Goal: Communication & Community: Share content

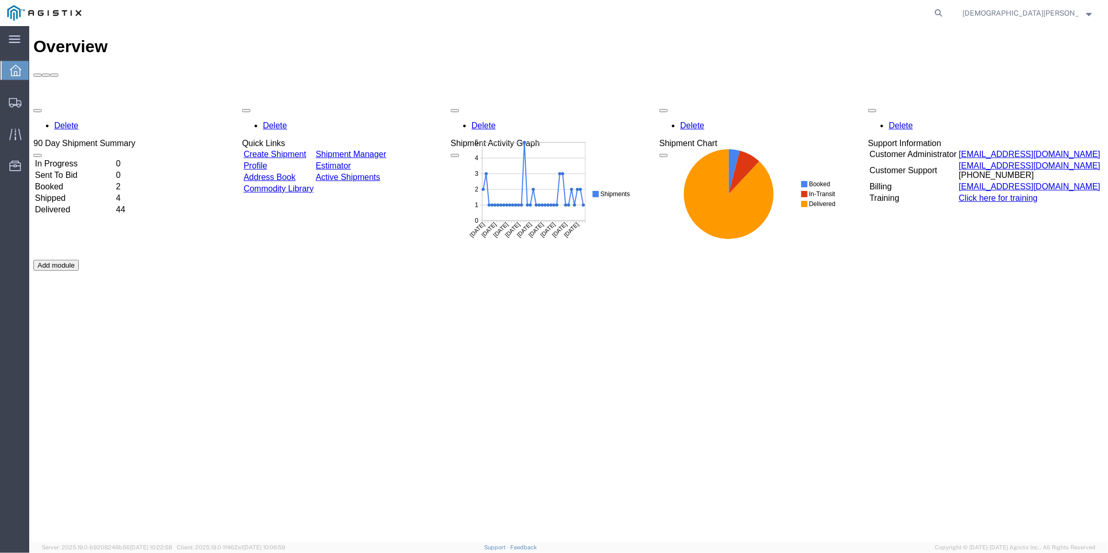
click at [948, 11] on agx-global-search at bounding box center [781, 13] width 334 height 26
click at [946, 17] on icon at bounding box center [939, 13] width 15 height 15
click at [851, 13] on input "search" at bounding box center [772, 13] width 317 height 25
paste input "56892520"
type input "56892520"
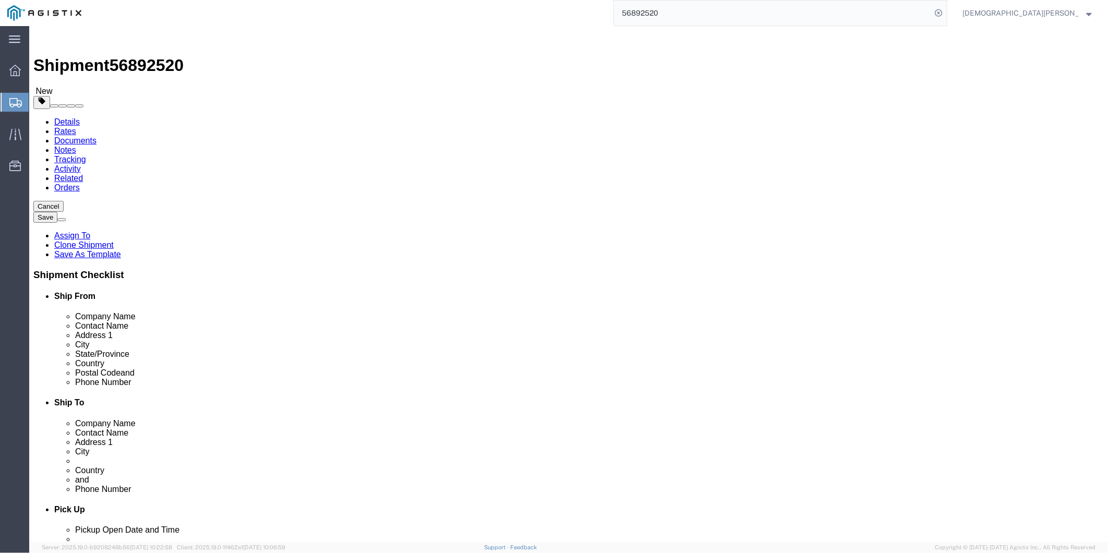
select select
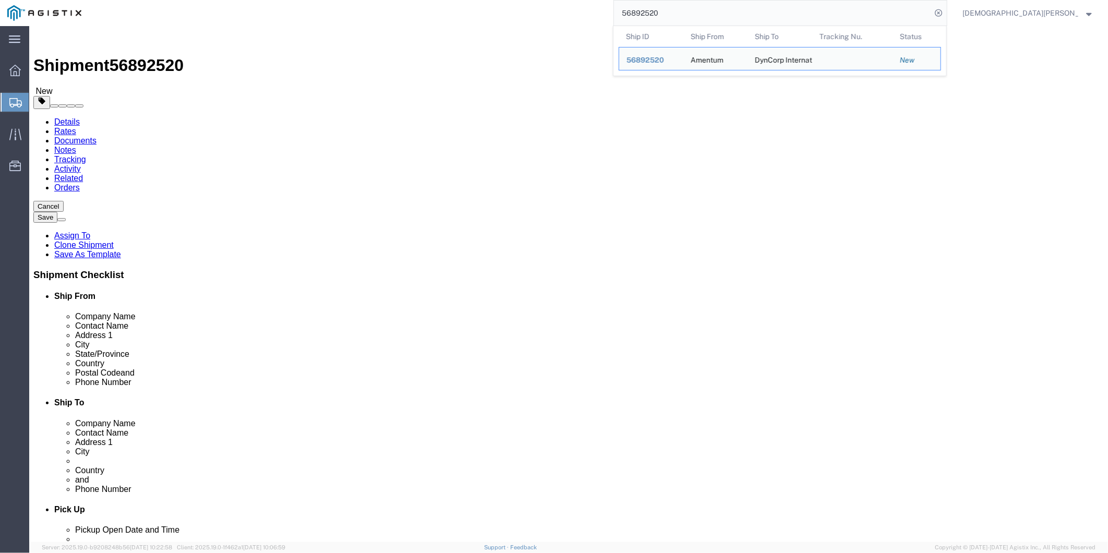
drag, startPoint x: 113, startPoint y: 67, endPoint x: 118, endPoint y: 70, distance: 6.8
click icon
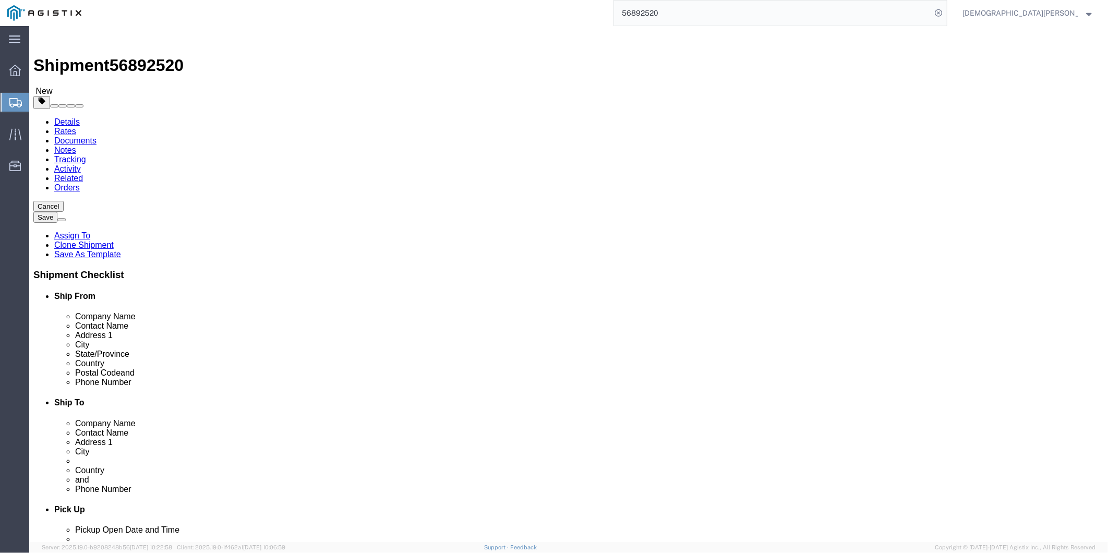
click icon
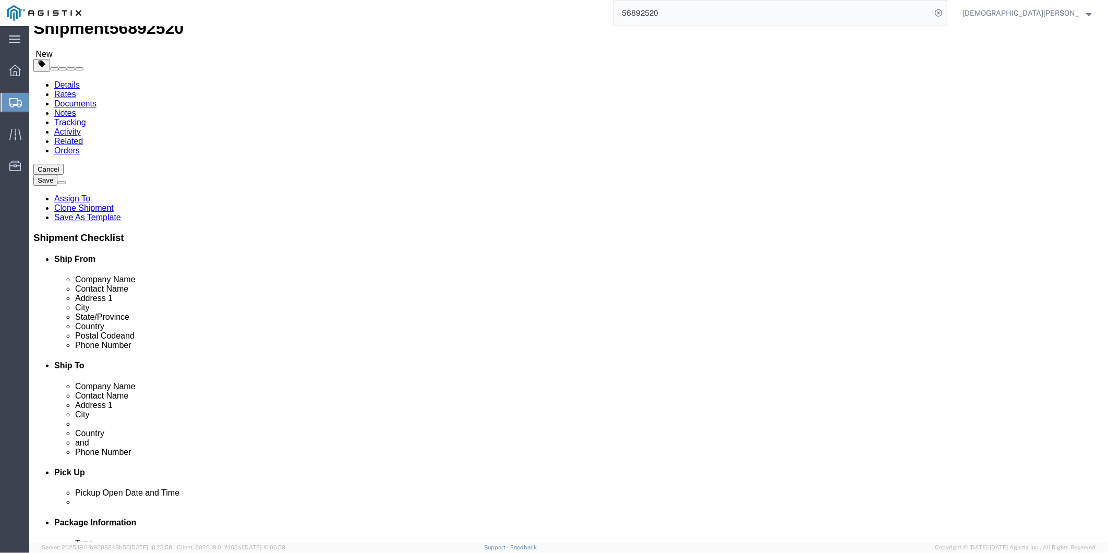
scroll to position [58, 0]
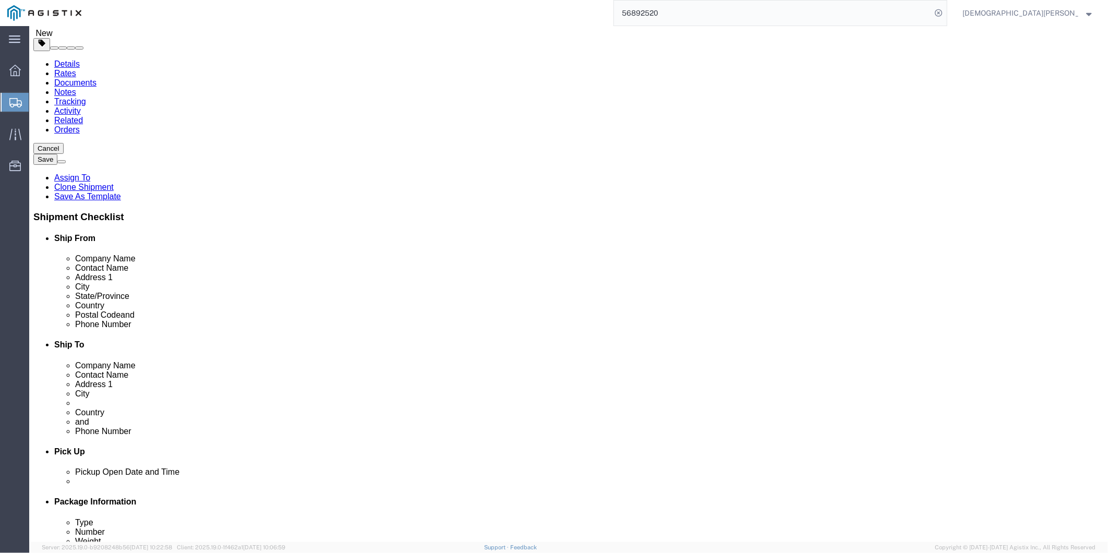
click input "Amentum"
click input "[PERSON_NAME]"
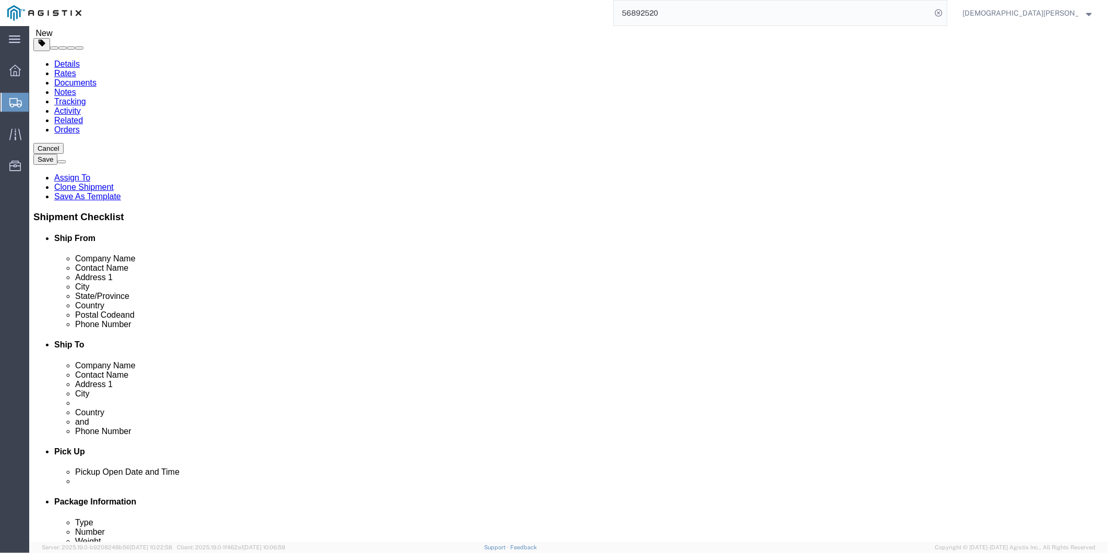
click input "[PERSON_NAME]"
drag, startPoint x: 305, startPoint y: 294, endPoint x: 250, endPoint y: 292, distance: 54.8
click div "Location My Profile Location GD-OTS [GEOGRAPHIC_DATA] (Commerce) GD-OTS [GEOGRA…"
drag, startPoint x: 187, startPoint y: 268, endPoint x: 85, endPoint y: 272, distance: 102.9
click div "Location My Profile Location GD-OTS [GEOGRAPHIC_DATA] (Commerce) GD-OTS [GEOGRA…"
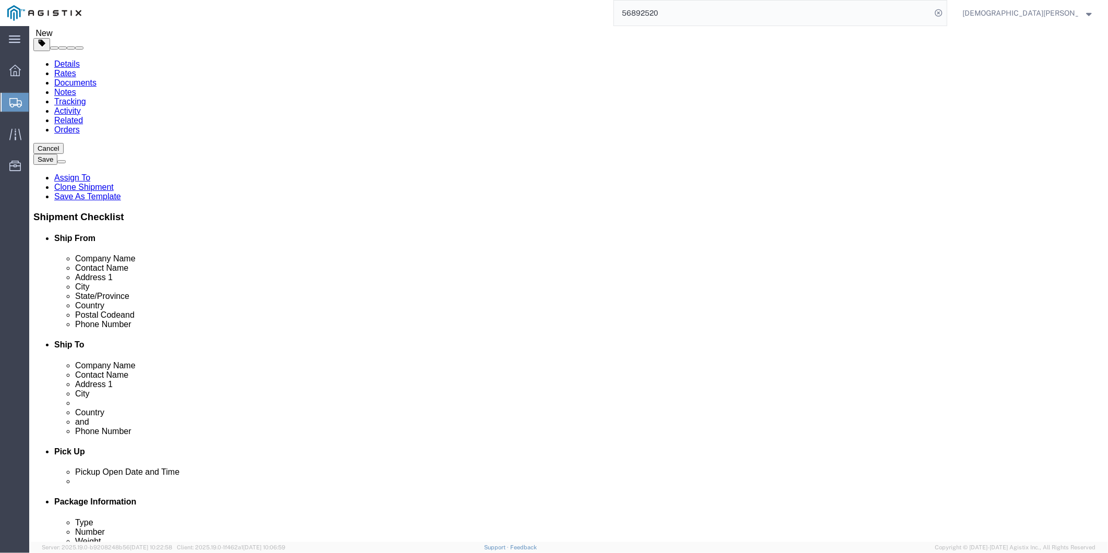
click input "Suite 700"
drag, startPoint x: 113, startPoint y: 288, endPoint x: 38, endPoint y: 284, distance: 75.8
click div "Address 2 Suite 700"
click input "o [PHONE_NUMBER]"
drag, startPoint x: 257, startPoint y: 383, endPoint x: 190, endPoint y: 388, distance: 67.0
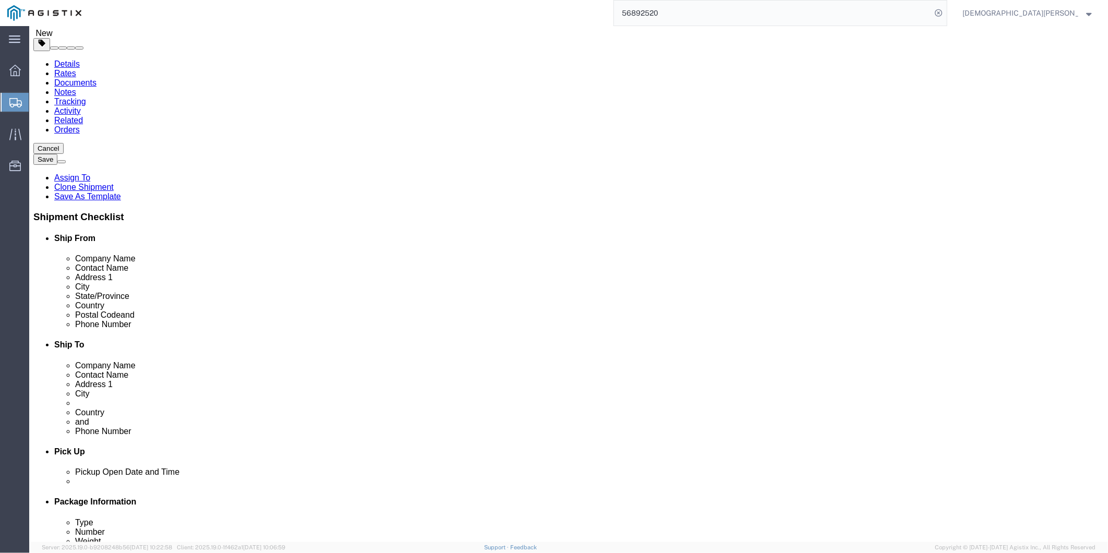
click input "o [PHONE_NUMBER]"
click input "20171"
drag, startPoint x: 731, startPoint y: 222, endPoint x: 559, endPoint y: 232, distance: 172.0
click div "Location My Profile Location GD-OTS [GEOGRAPHIC_DATA] (Commerce) GD-OTS [GEOGRA…"
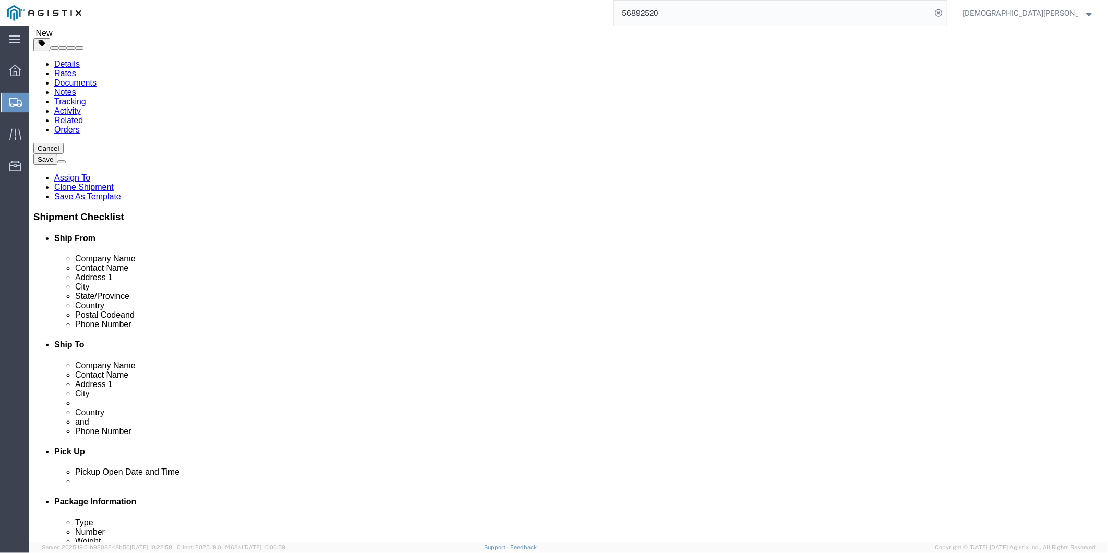
drag, startPoint x: 738, startPoint y: 263, endPoint x: 559, endPoint y: 270, distance: 179.2
click div "Address [STREET_ADDRESS]"
drag, startPoint x: 736, startPoint y: 279, endPoint x: 546, endPoint y: 282, distance: 190.0
click div "Address [STREET_ADDRESS][PERSON_NAME]"
click input "560045"
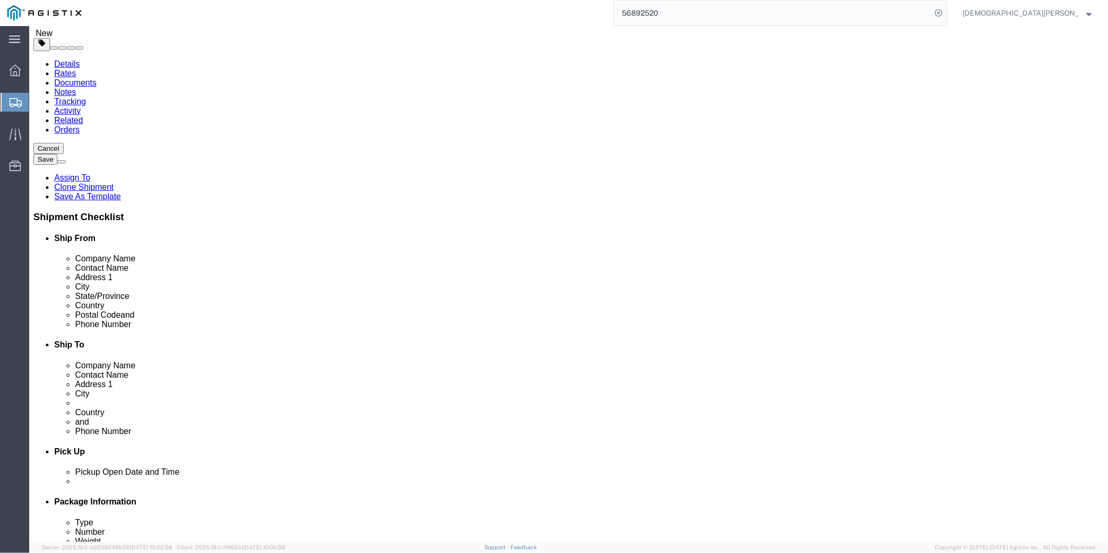
click input "560045"
drag, startPoint x: 652, startPoint y: 321, endPoint x: 552, endPoint y: 321, distance: 99.7
drag, startPoint x: 635, startPoint y: 303, endPoint x: 497, endPoint y: 304, distance: 137.8
click div "City [GEOGRAPHIC_DATA]"
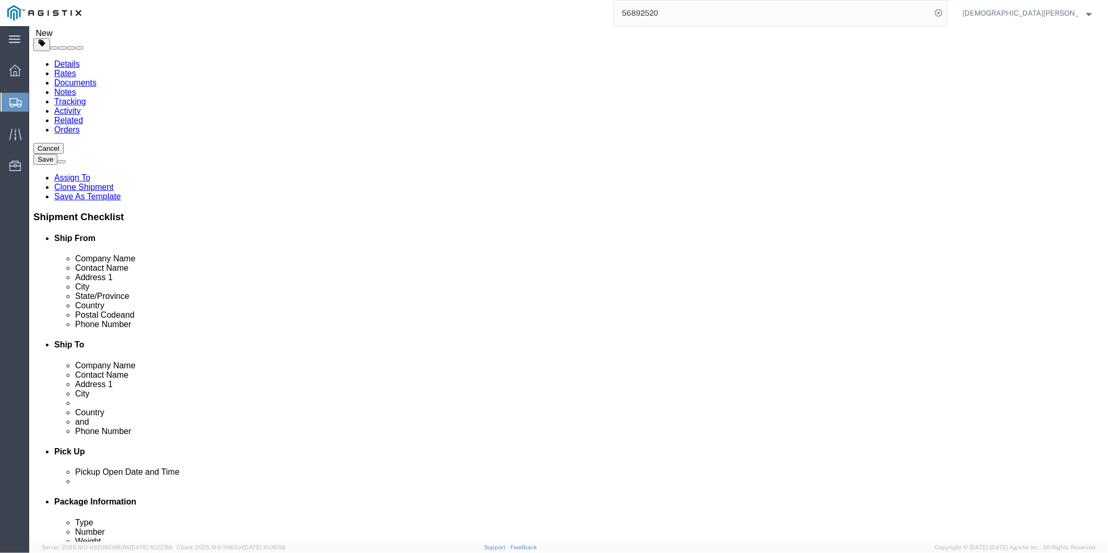
click icon
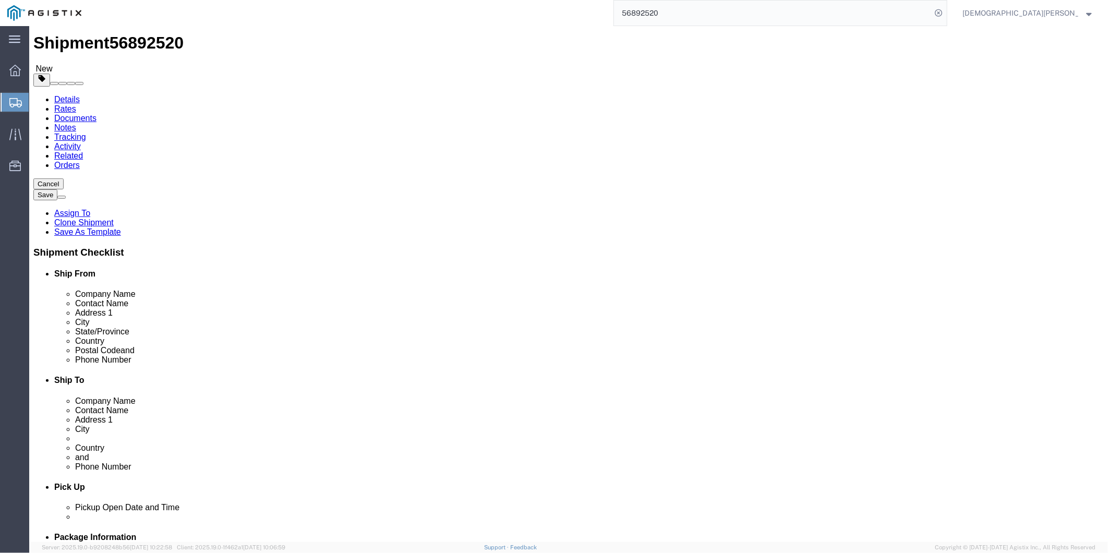
scroll to position [14, 0]
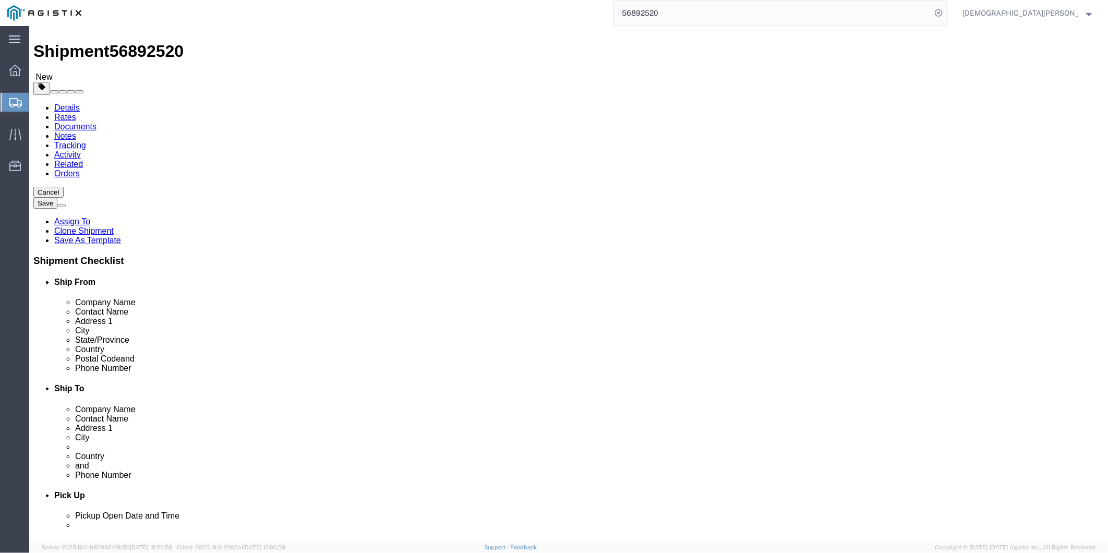
click dd "1.00 Each"
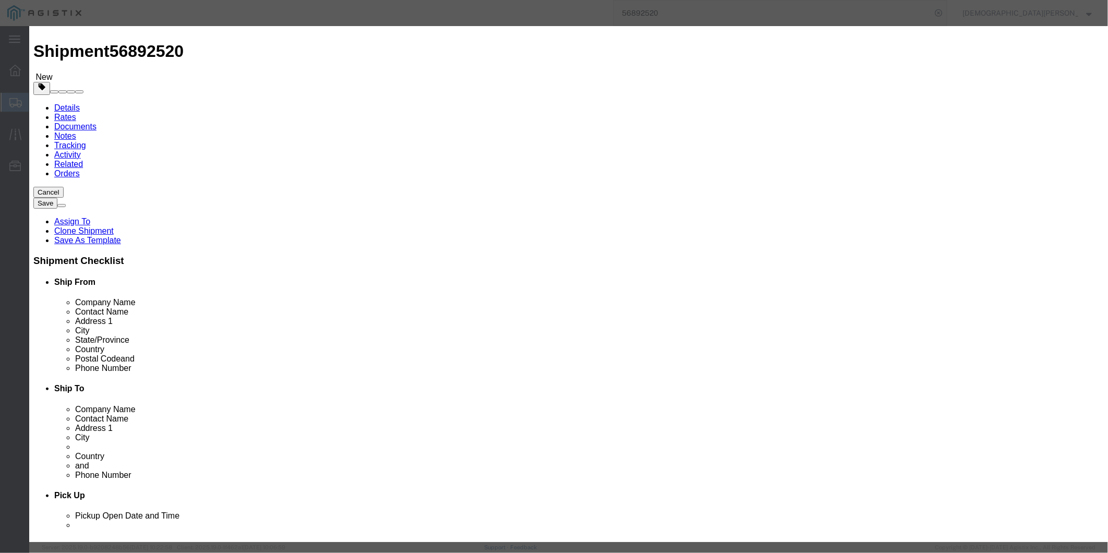
checkbox input "true"
drag, startPoint x: 446, startPoint y: 81, endPoint x: 347, endPoint y: 81, distance: 99.2
click div "Dell Latitude 7440 Laptop"
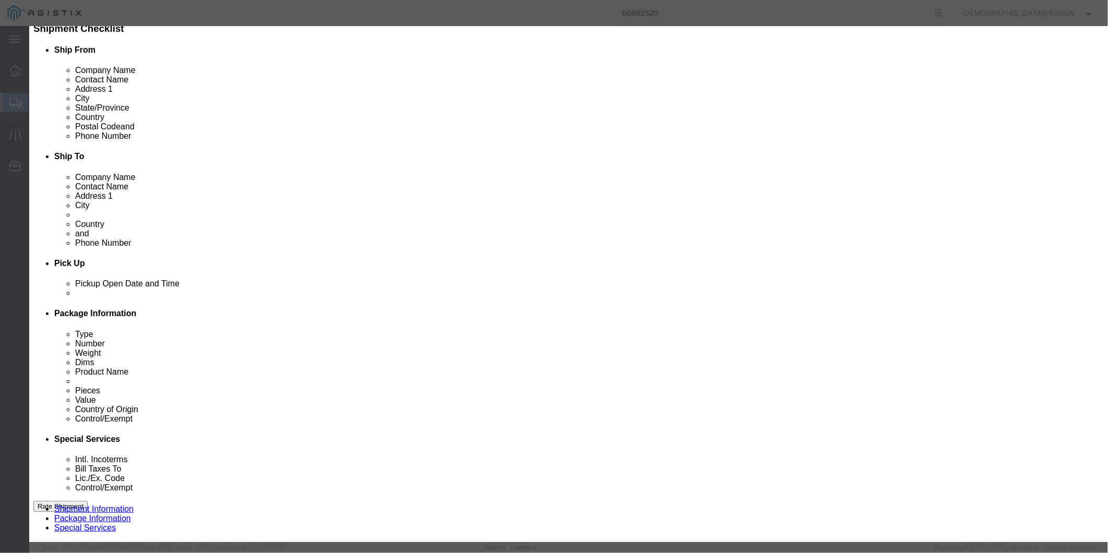
scroll to position [0, 0]
click button "button"
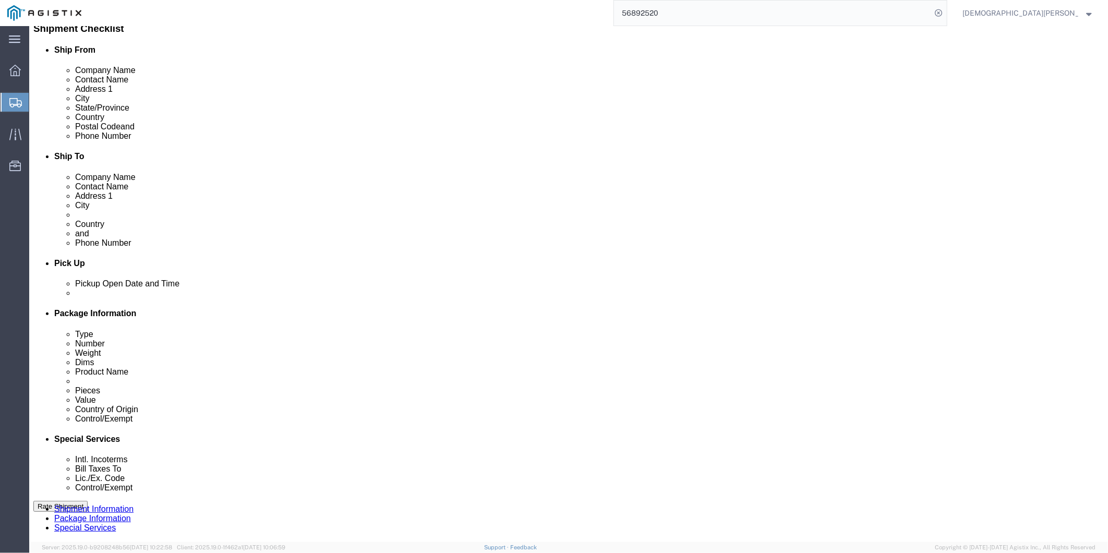
click div "Pieces: 1.00 Each Total value: 1500.00 USD"
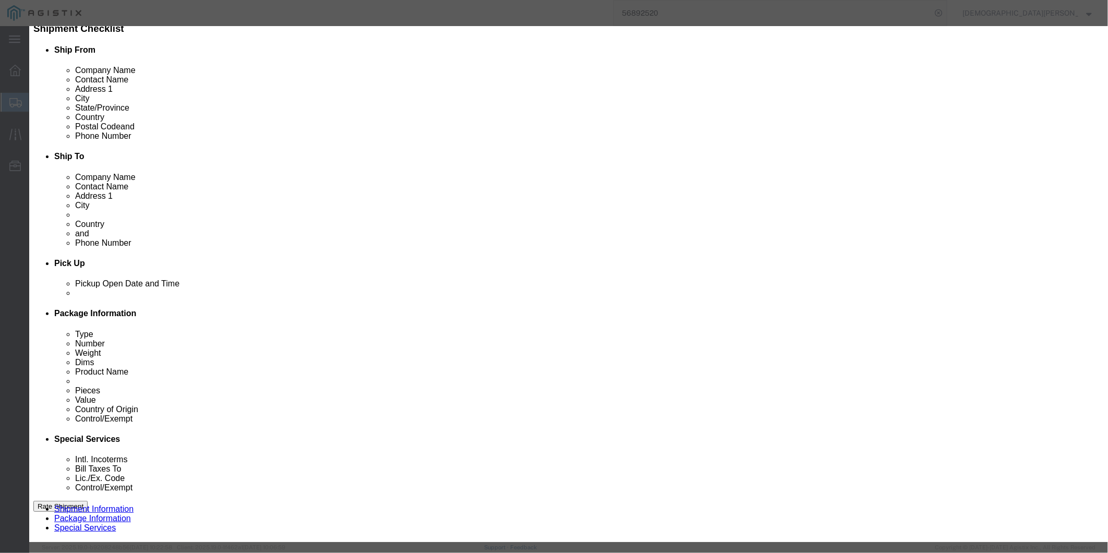
checkbox input "true"
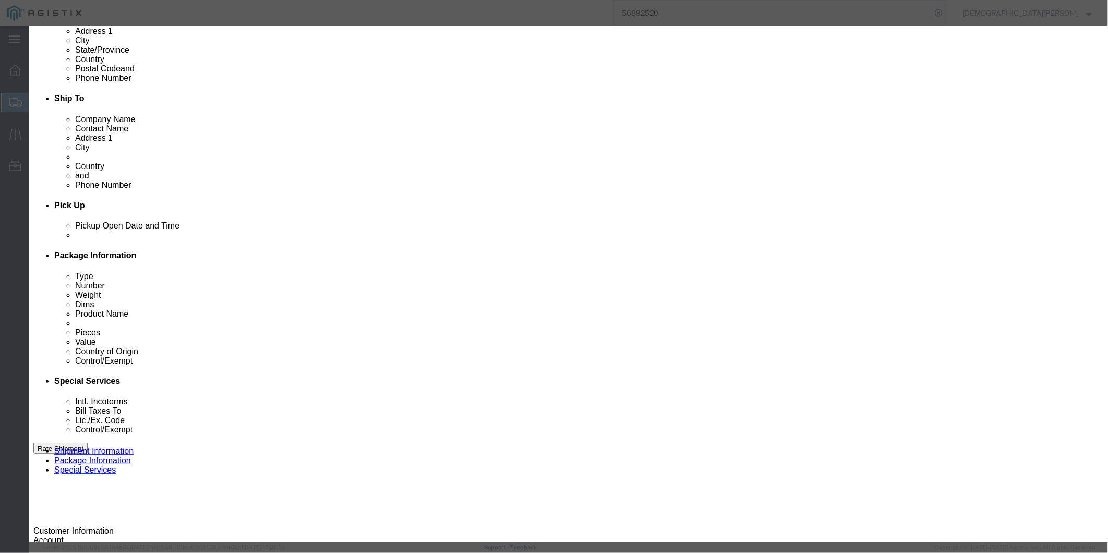
click button "Close"
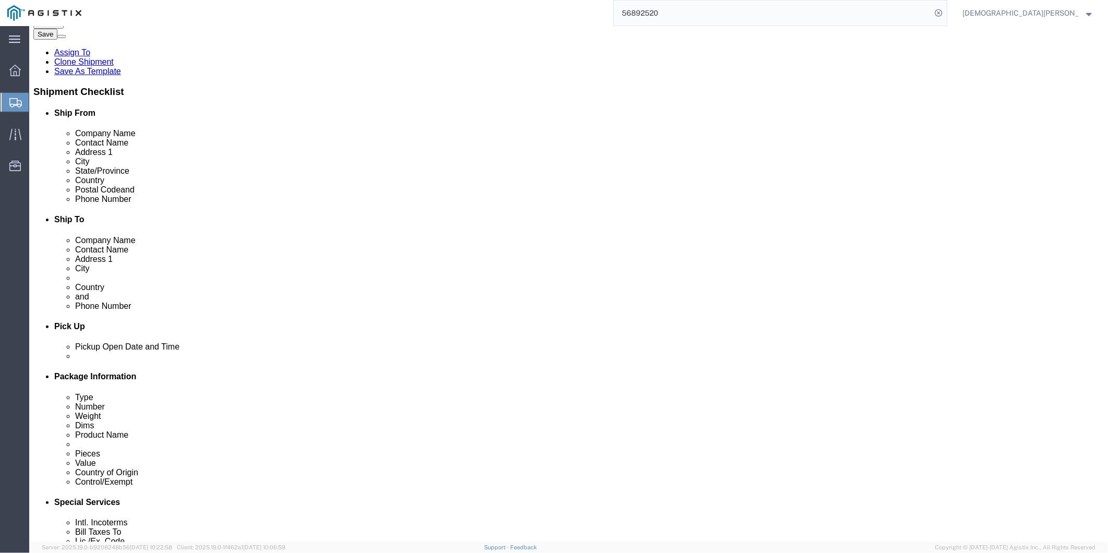
scroll to position [188, 0]
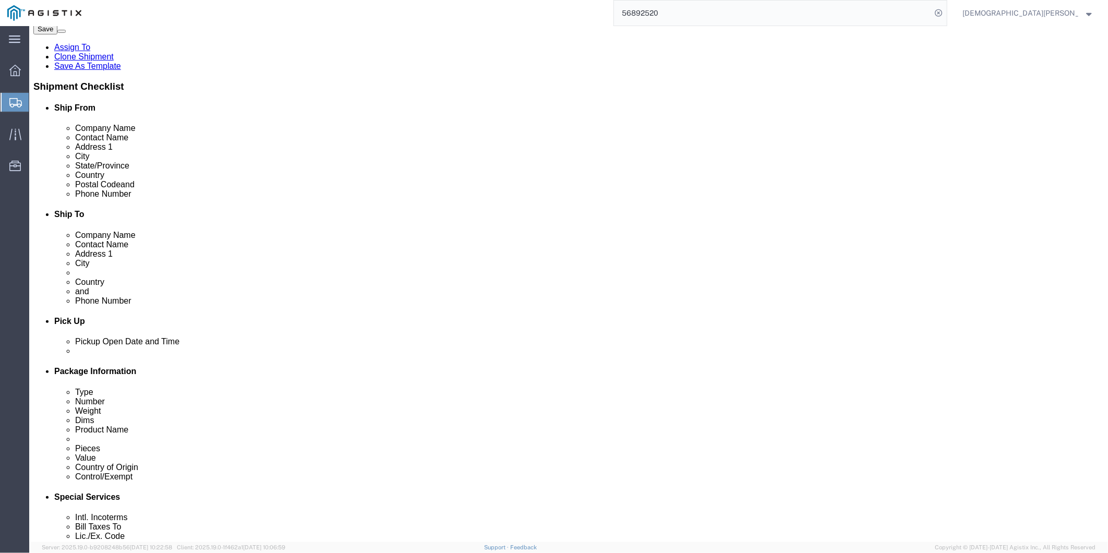
click dd "1.00 Each"
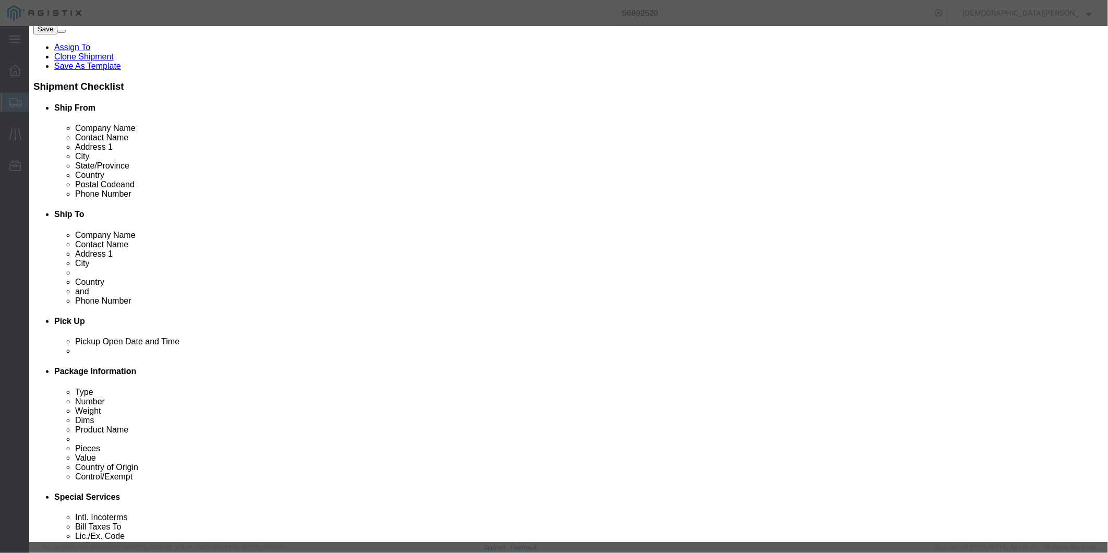
checkbox input "true"
click button "Close"
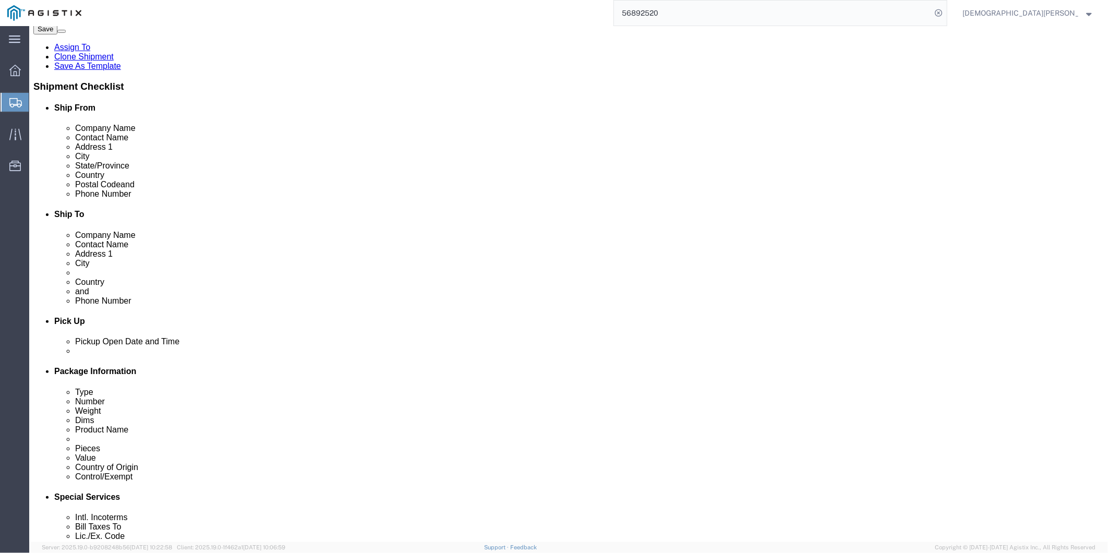
click dd "1.00 Each"
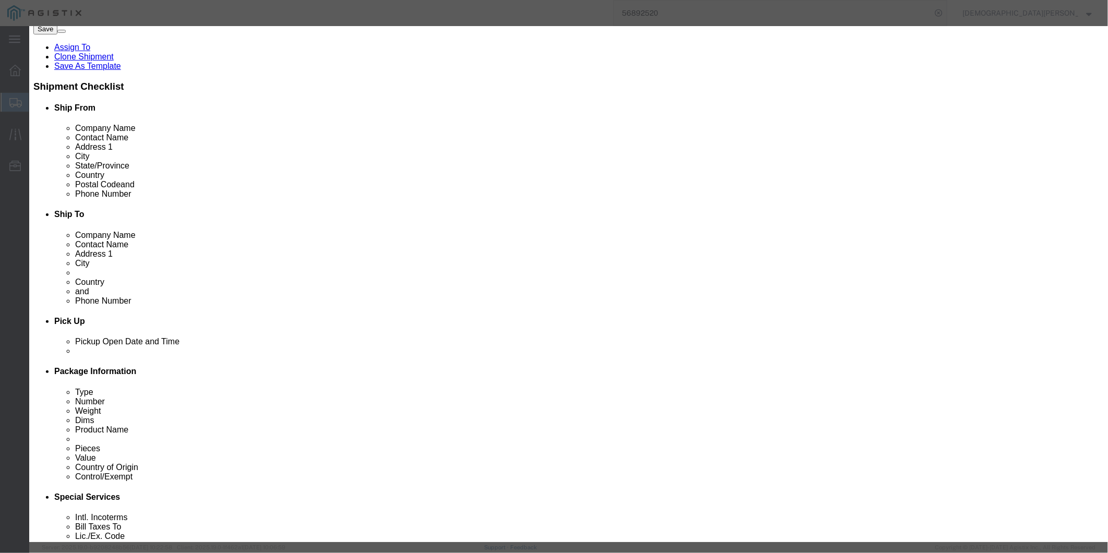
checkbox input "true"
drag, startPoint x: 806, startPoint y: 463, endPoint x: 710, endPoint y: 400, distance: 115.4
click button "Close"
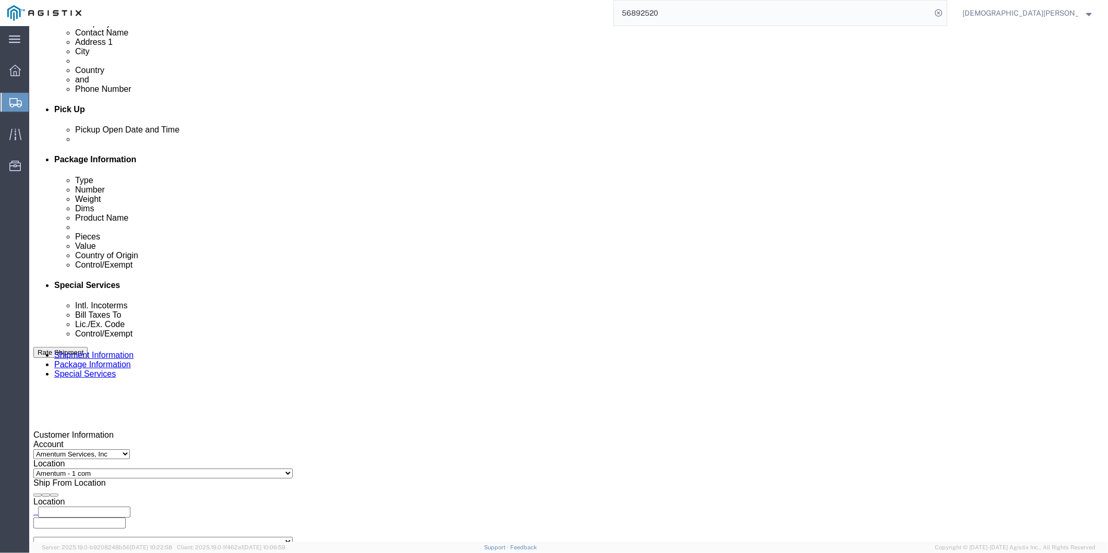
scroll to position [420, 0]
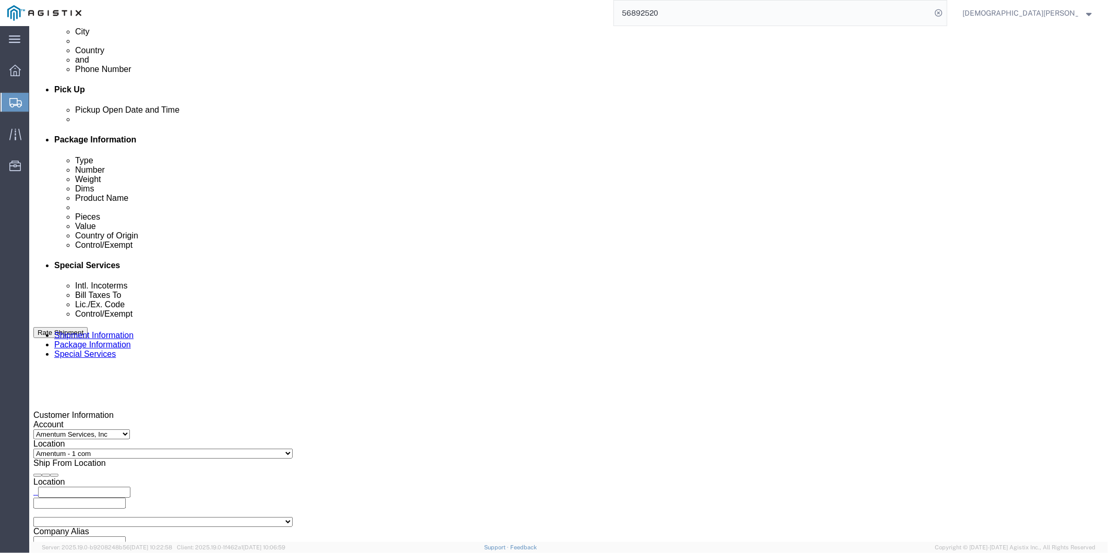
click dd "1500.00 USD"
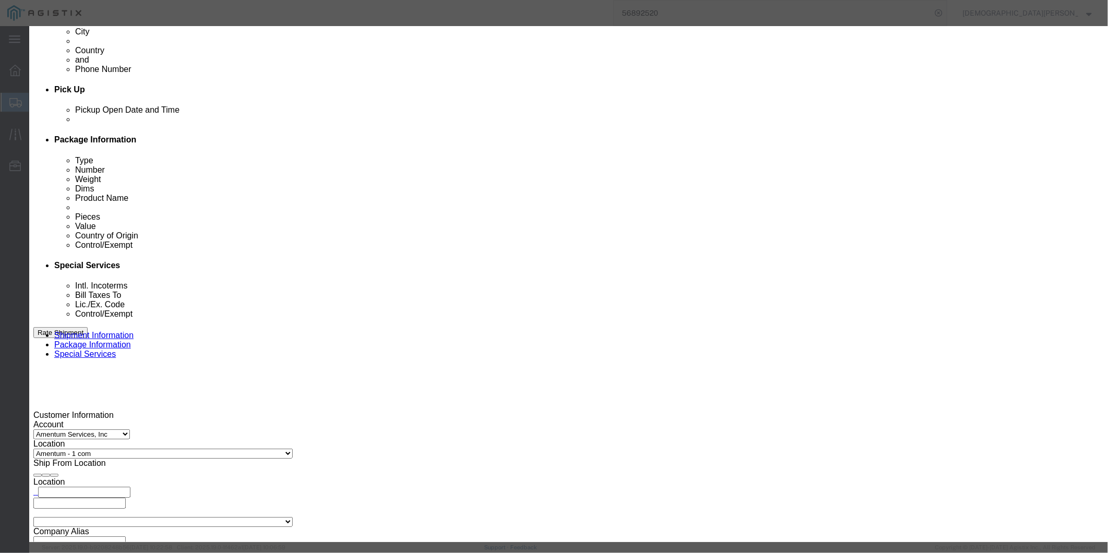
checkbox input "true"
click button "Close"
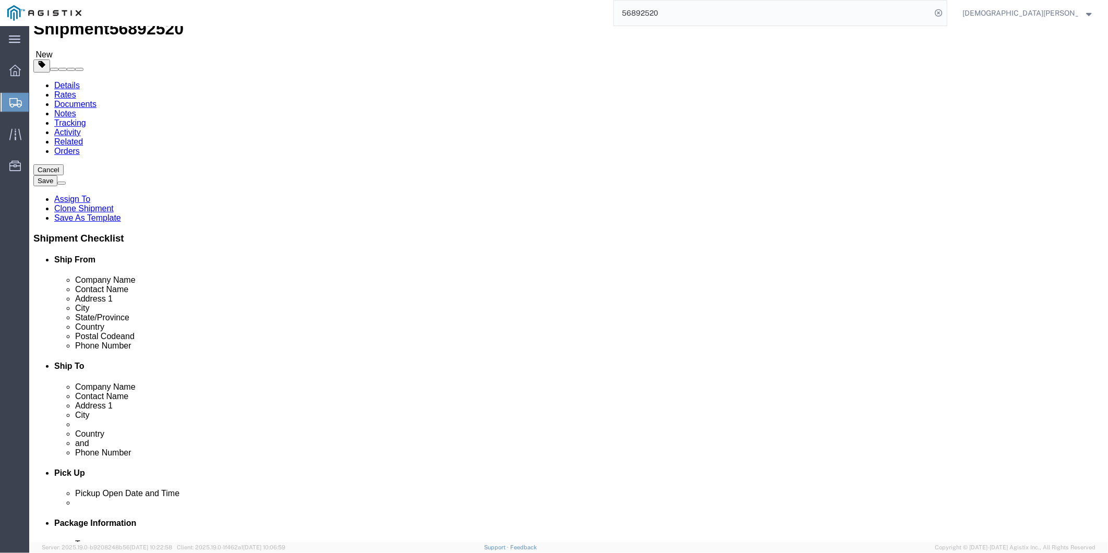
scroll to position [0, 0]
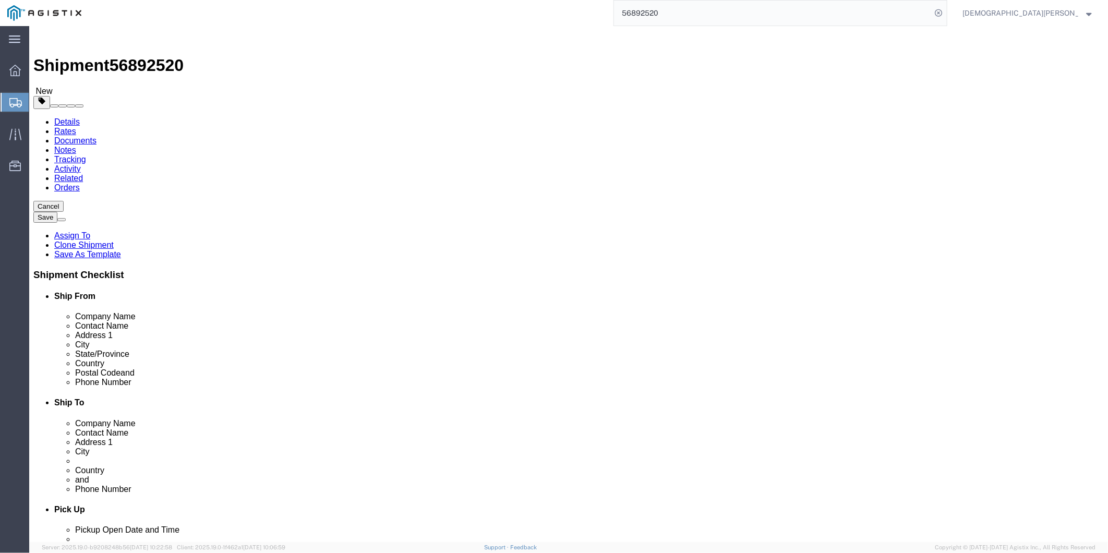
click dd "1500.00 USD"
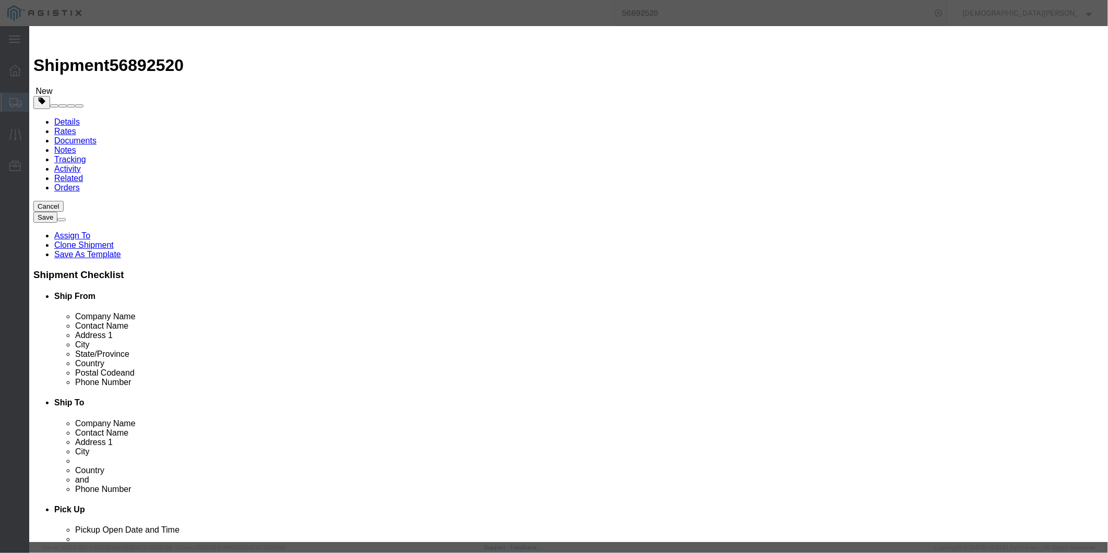
checkbox input "true"
click button "Close"
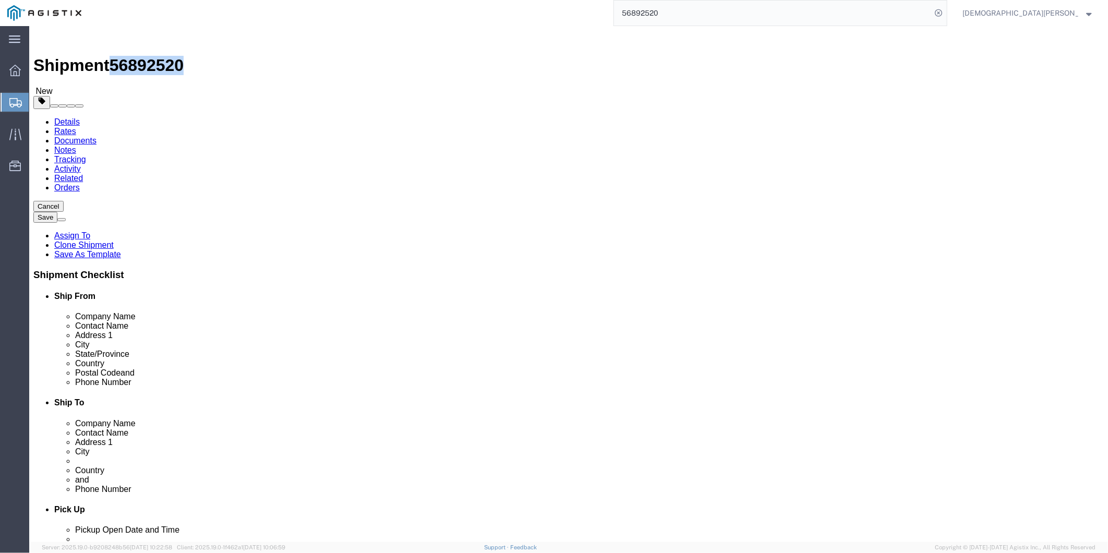
drag, startPoint x: 88, startPoint y: 7, endPoint x: 142, endPoint y: 17, distance: 54.6
click span "56892520"
copy span "56892520"
click icon
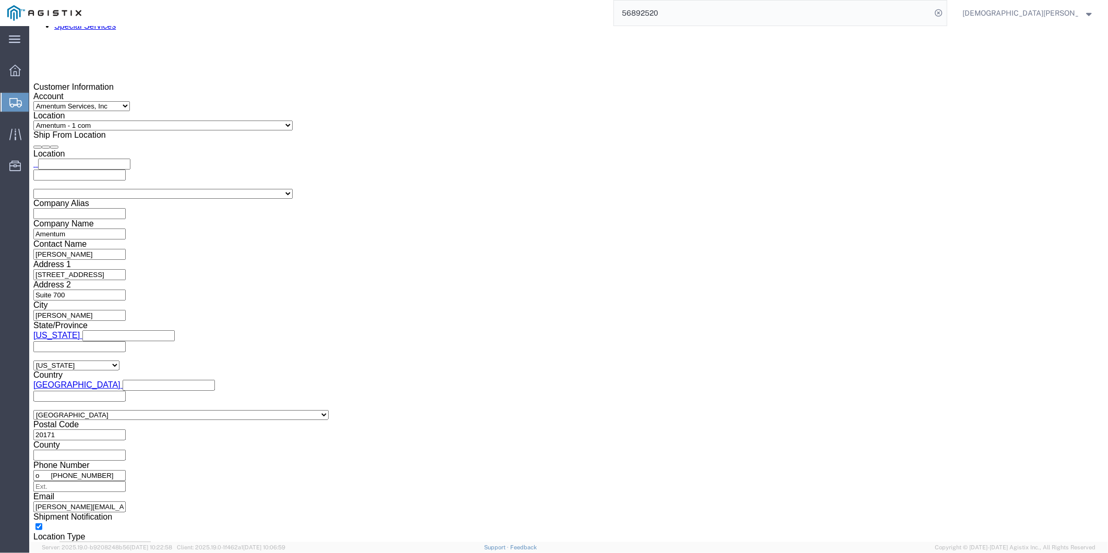
scroll to position [812, 0]
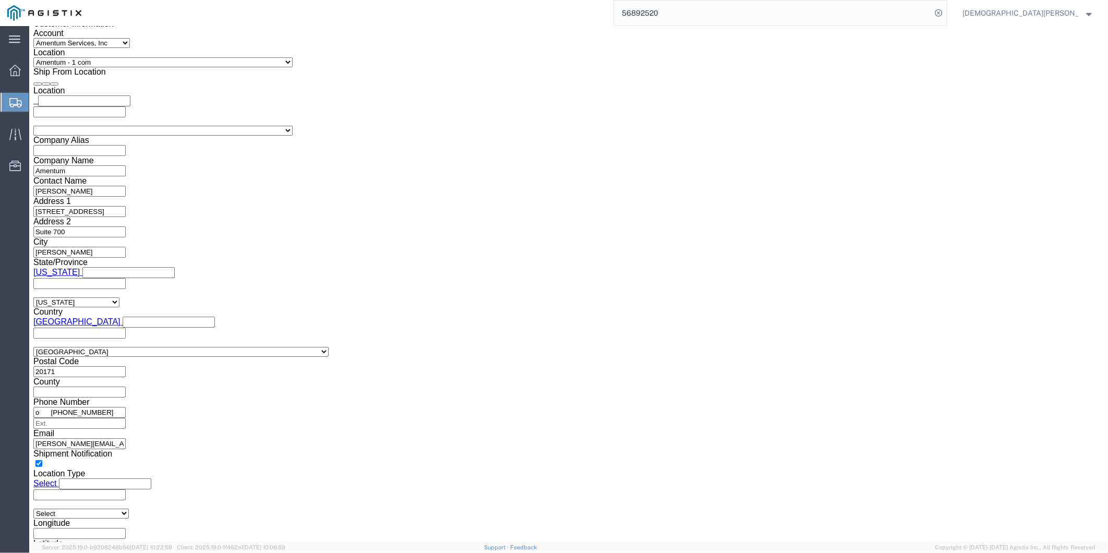
click input "text"
paste input "X20250922809591"
type input "X20250922809591"
click link "Documents"
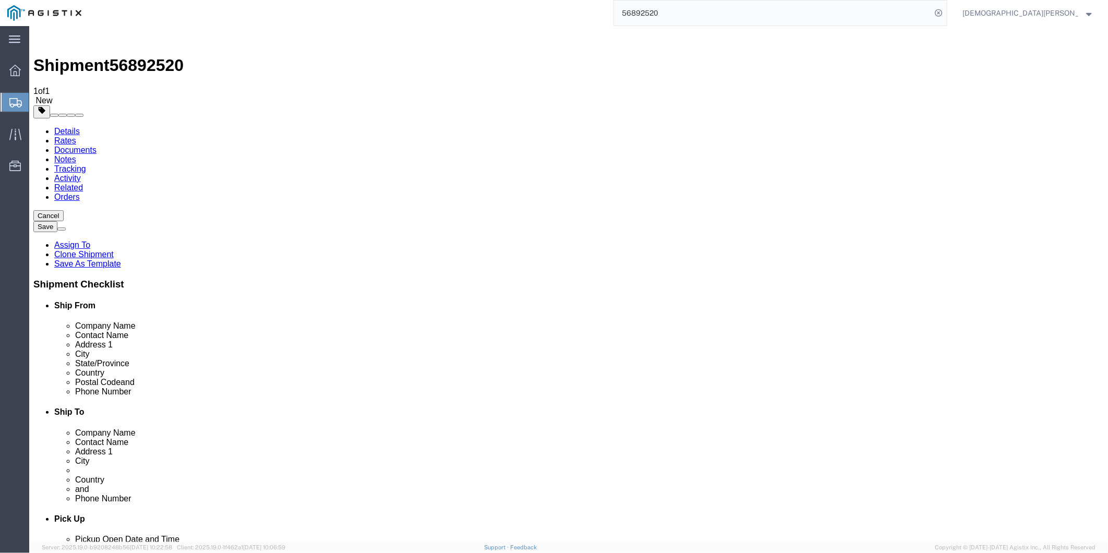
click at [90, 240] on link "Assign To" at bounding box center [72, 244] width 36 height 9
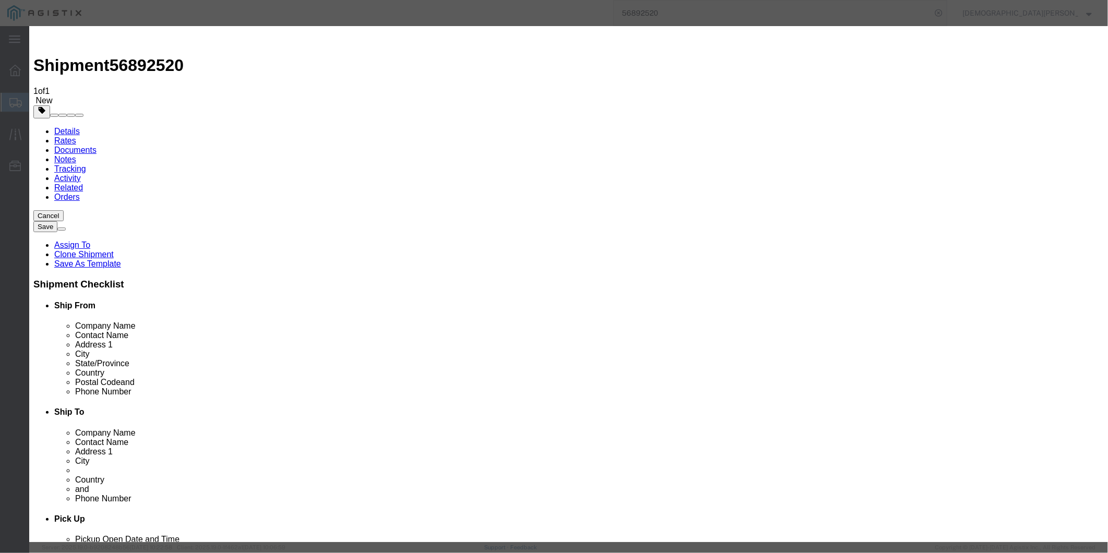
select select "101678"
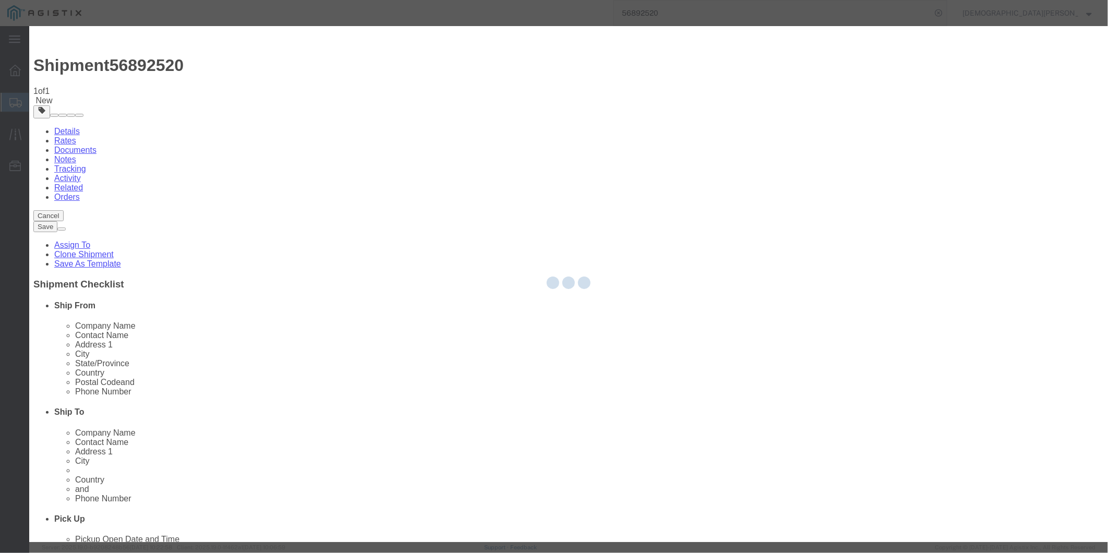
select select
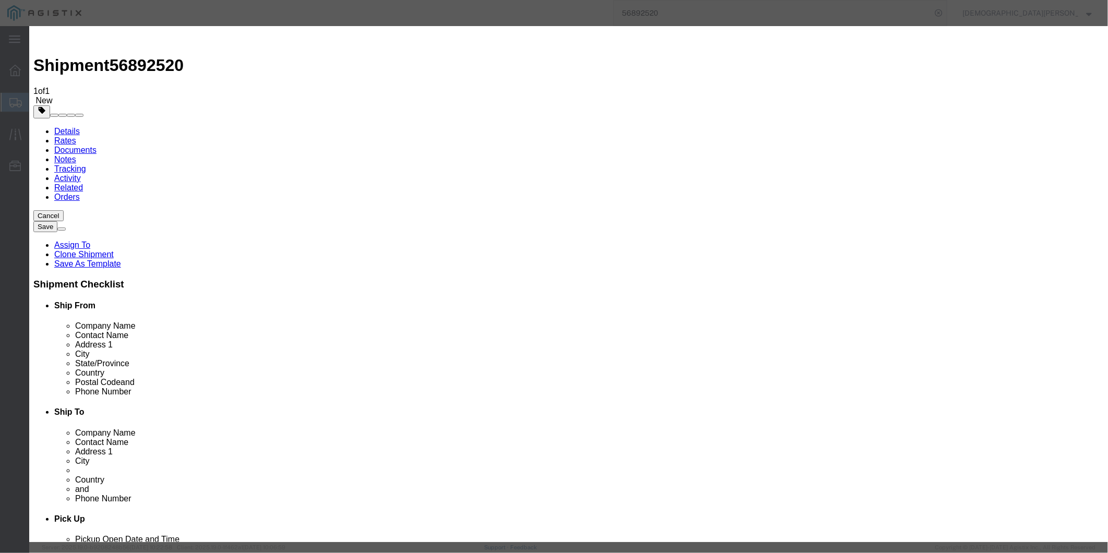
type input "TMS"
select select "51622"
paste textarea "ITN: X20250922809591"
type textarea "ITN: X20250922809591"
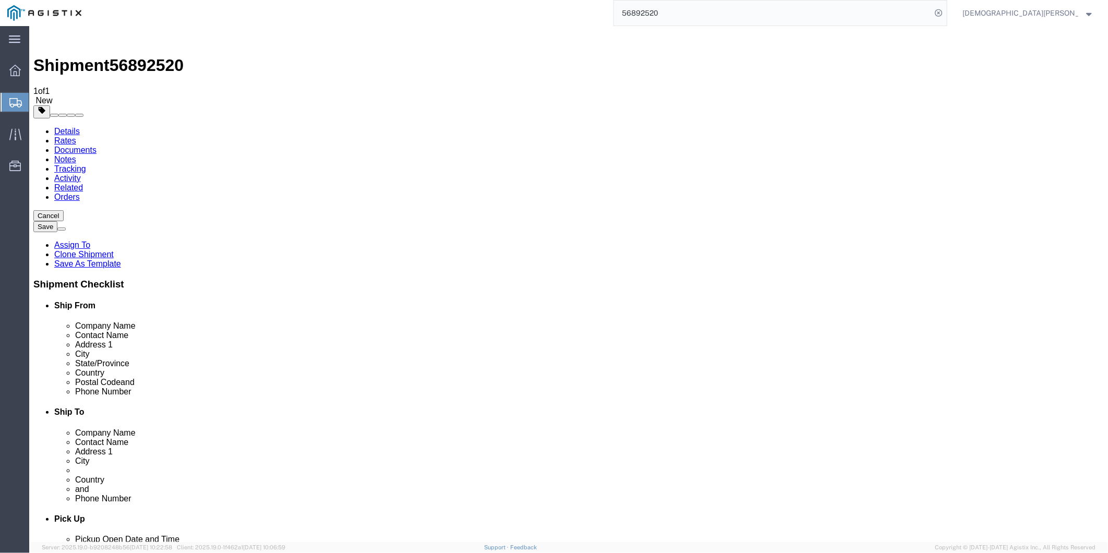
click at [747, 16] on input "56892520" at bounding box center [772, 13] width 317 height 25
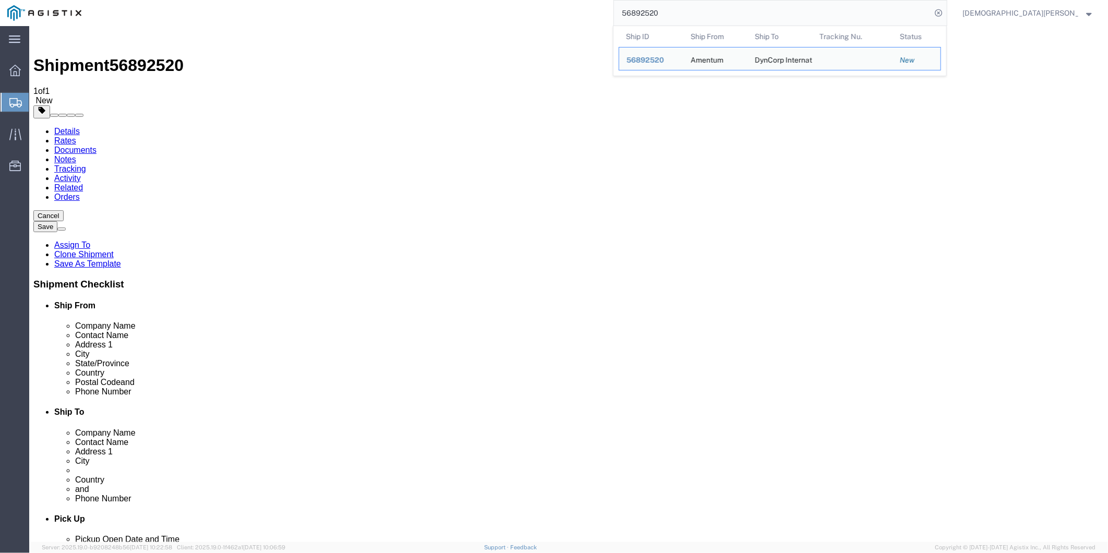
drag, startPoint x: 750, startPoint y: 16, endPoint x: 571, endPoint y: 4, distance: 178.8
click at [575, 5] on div "56892520 Ship ID Ship From Ship To Tracking Nu. Status Ship ID 56892520 Ship Fr…" at bounding box center [518, 13] width 859 height 26
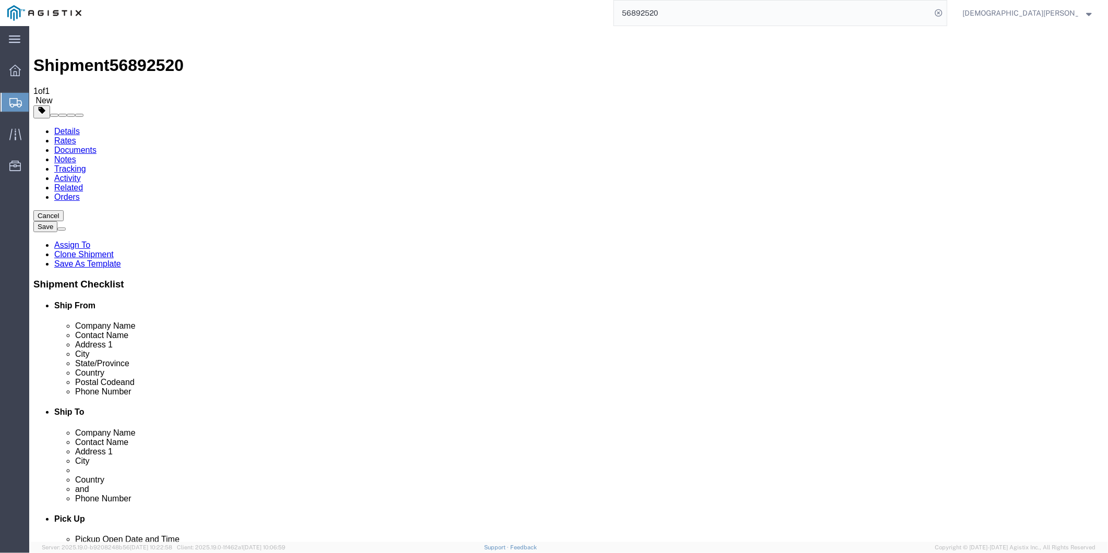
paste input "763"
type input "56892763"
click at [946, 12] on icon at bounding box center [939, 13] width 15 height 15
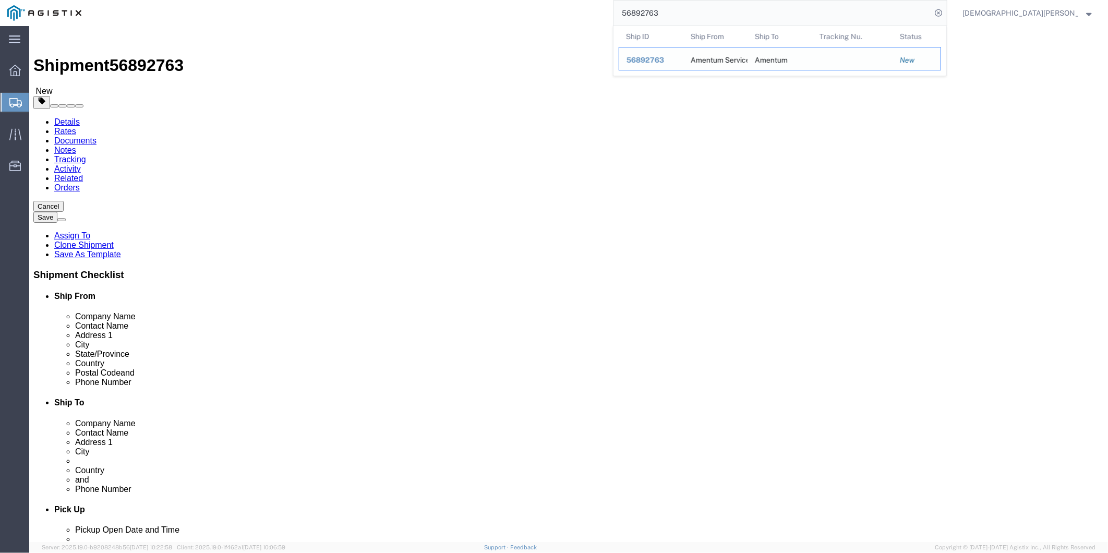
click at [664, 58] on span "56892763" at bounding box center [646, 60] width 38 height 8
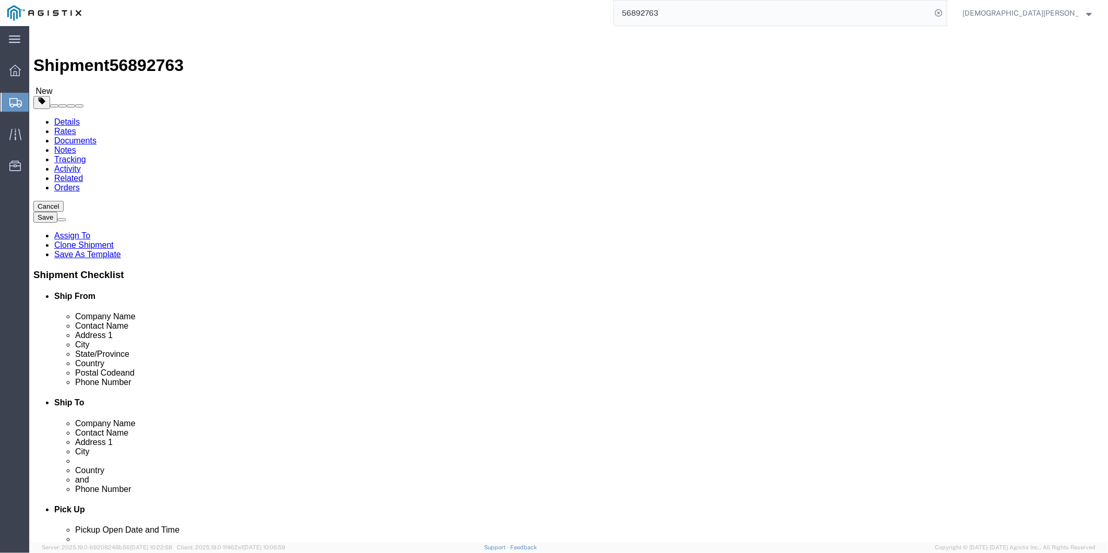
click input "[PERSON_NAME]"
click div "Postal Code 76177"
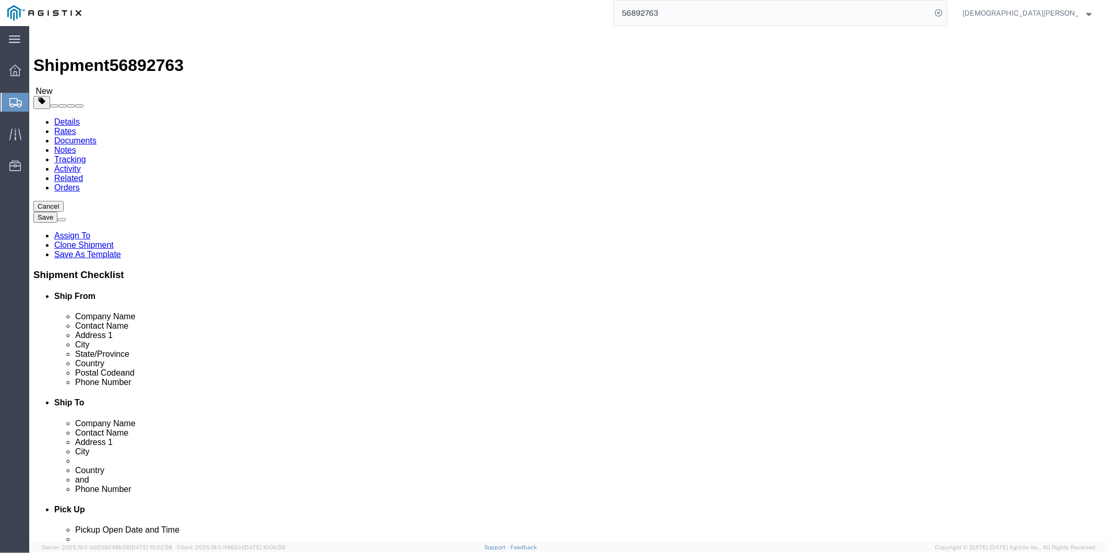
drag, startPoint x: 244, startPoint y: 440, endPoint x: 100, endPoint y: 438, distance: 143.5
click div "Phone Number [PHONE_NUMBER]"
click input "[STREET_ADDRESS]"
drag, startPoint x: 255, startPoint y: 324, endPoint x: 98, endPoint y: 327, distance: 157.1
click div "Address [STREET_ADDRESS]"
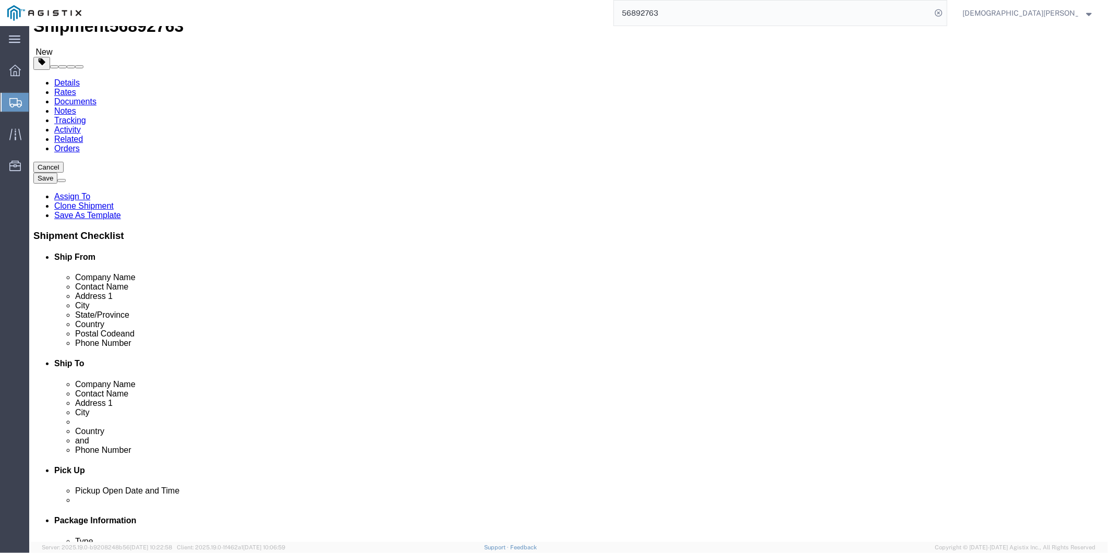
scroll to position [58, 0]
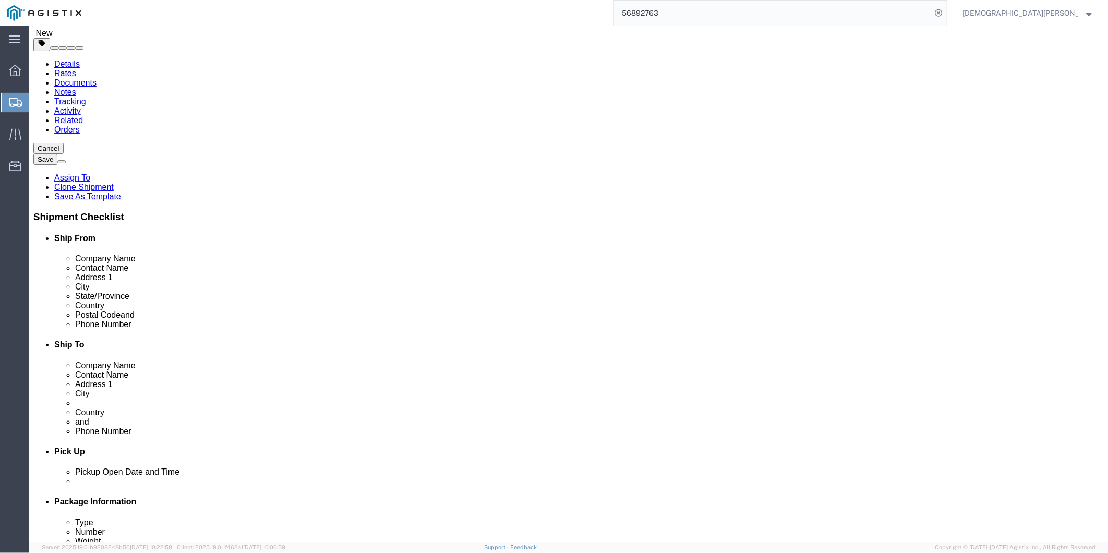
drag, startPoint x: 648, startPoint y: 225, endPoint x: 640, endPoint y: 226, distance: 8.4
click input "Amentum"
drag, startPoint x: 637, startPoint y: 226, endPoint x: 552, endPoint y: 227, distance: 84.5
click div "Company Name Amentum"
drag, startPoint x: 691, startPoint y: 262, endPoint x: 693, endPoint y: 268, distance: 6.0
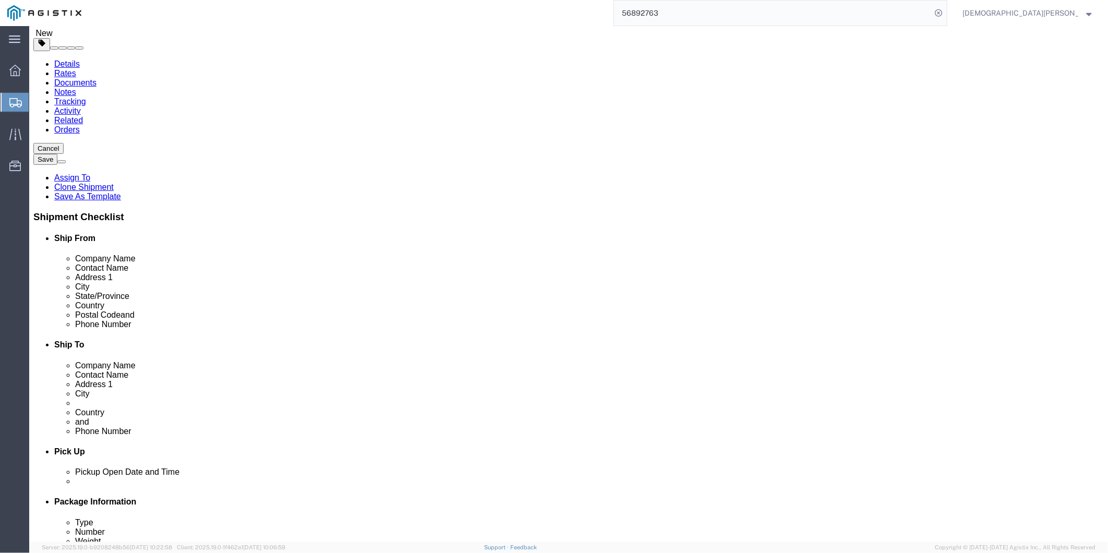
click input "Blk [STREET_ADDRESS]"
drag, startPoint x: 595, startPoint y: 252, endPoint x: 417, endPoint y: 229, distance: 179.4
click div "Ship From Location Location Select Select My Profile Location [GEOGRAPHIC_DATA]…"
click input "Villaggio [PERSON_NAME]. [PERSON_NAME]"
drag, startPoint x: 708, startPoint y: 283, endPoint x: 566, endPoint y: 277, distance: 142.6
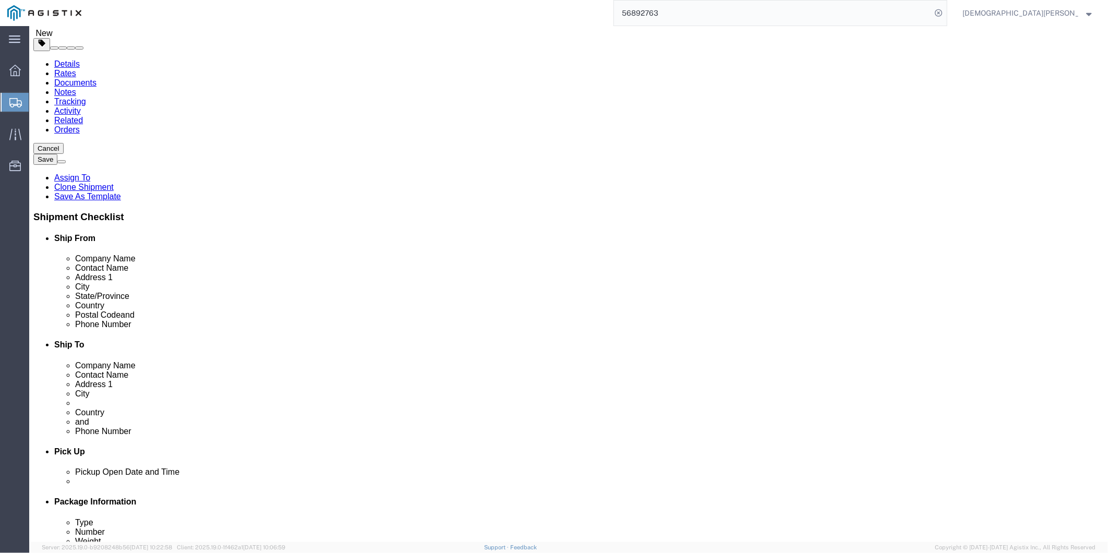
click div "Address 2 [GEOGRAPHIC_DATA]. [PERSON_NAME]"
click input "text"
paste input "Villaggio [PERSON_NAME]. [PERSON_NAME]"
type input "Villaggio [PERSON_NAME]. [PERSON_NAME]"
drag, startPoint x: 648, startPoint y: 303, endPoint x: 554, endPoint y: 312, distance: 94.4
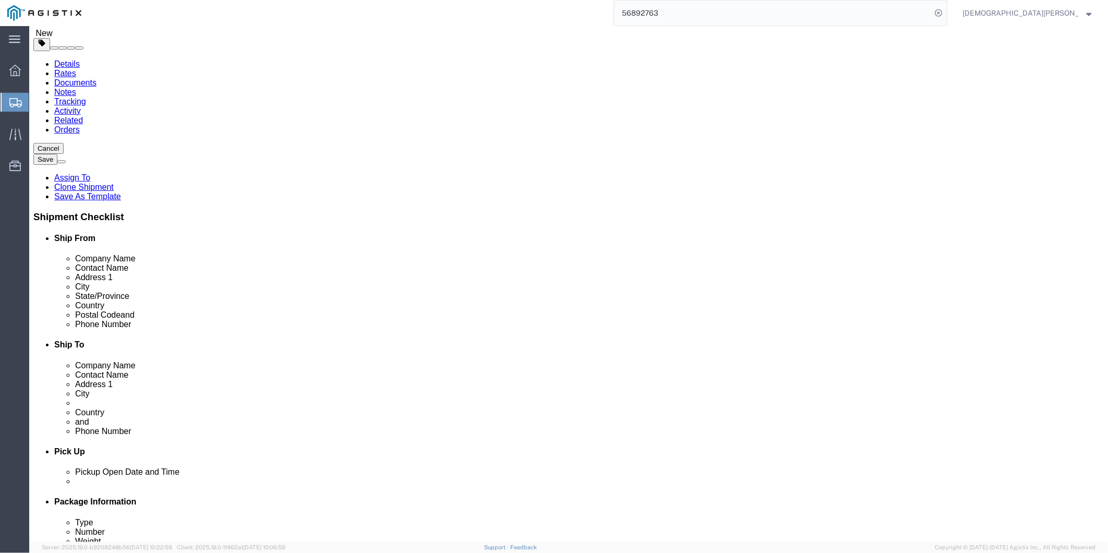
click div "Location Select Select My Profile Location GD-OTS [GEOGRAPHIC_DATA] (Commerce) …"
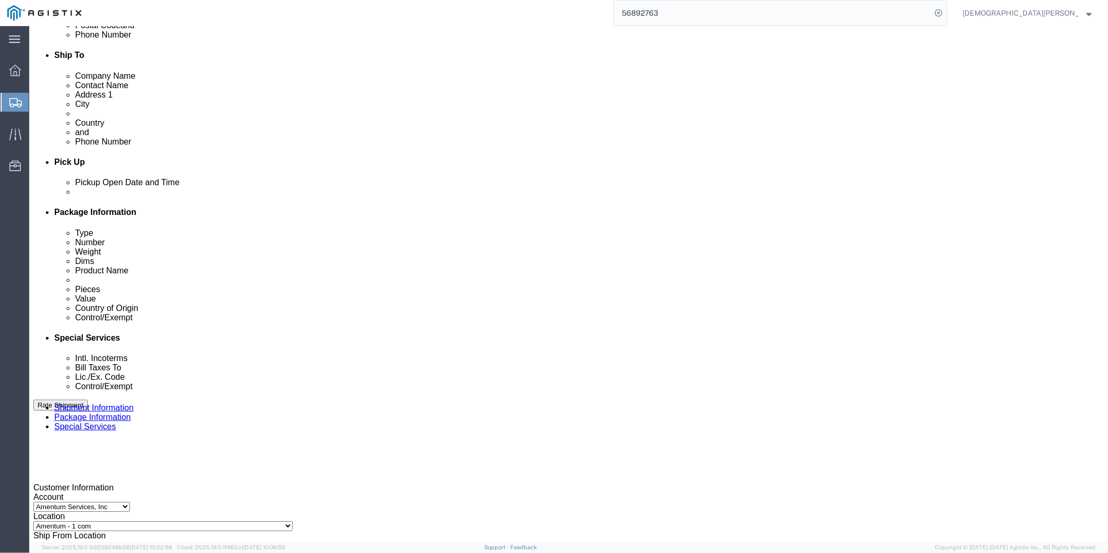
scroll to position [470, 0]
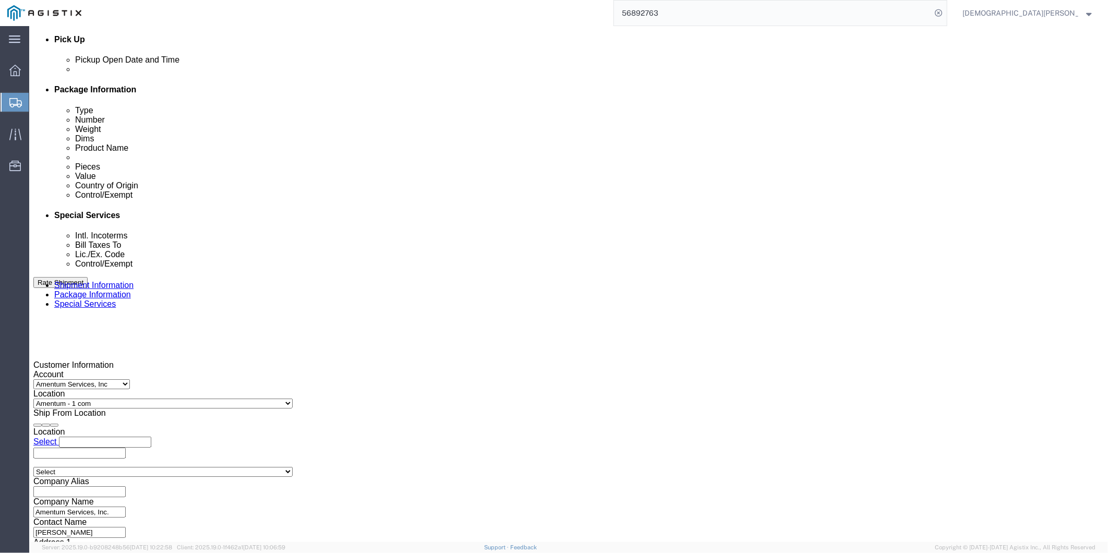
click icon
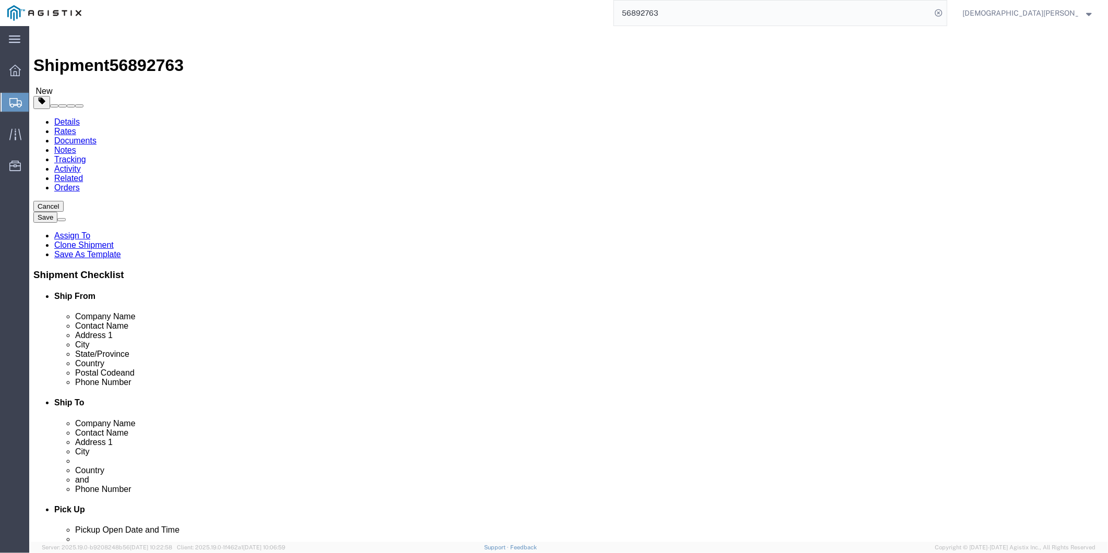
click dd "1.00 Each"
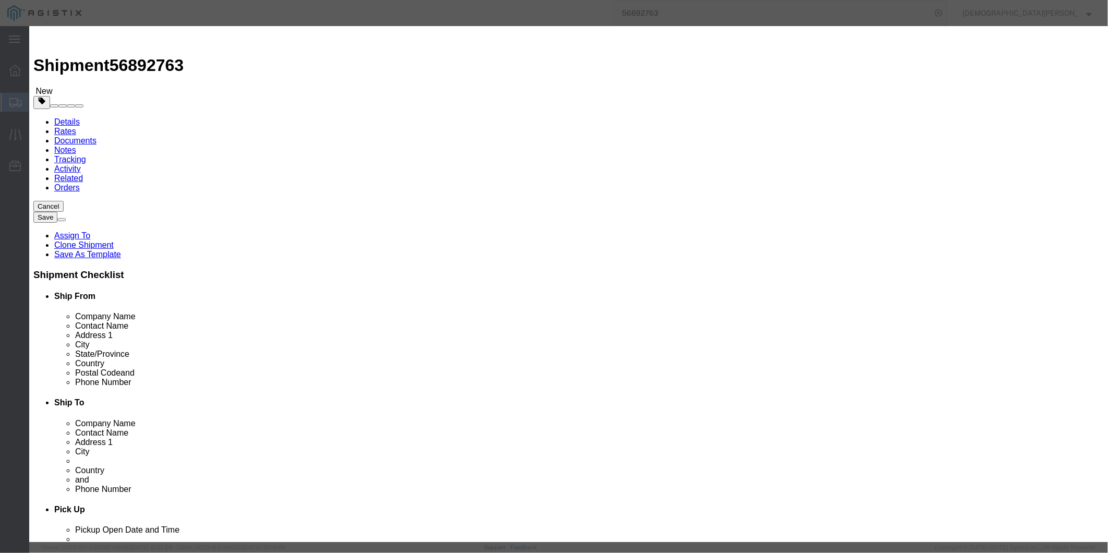
checkbox input "true"
drag, startPoint x: 802, startPoint y: 467, endPoint x: 788, endPoint y: 462, distance: 14.5
click button "Close"
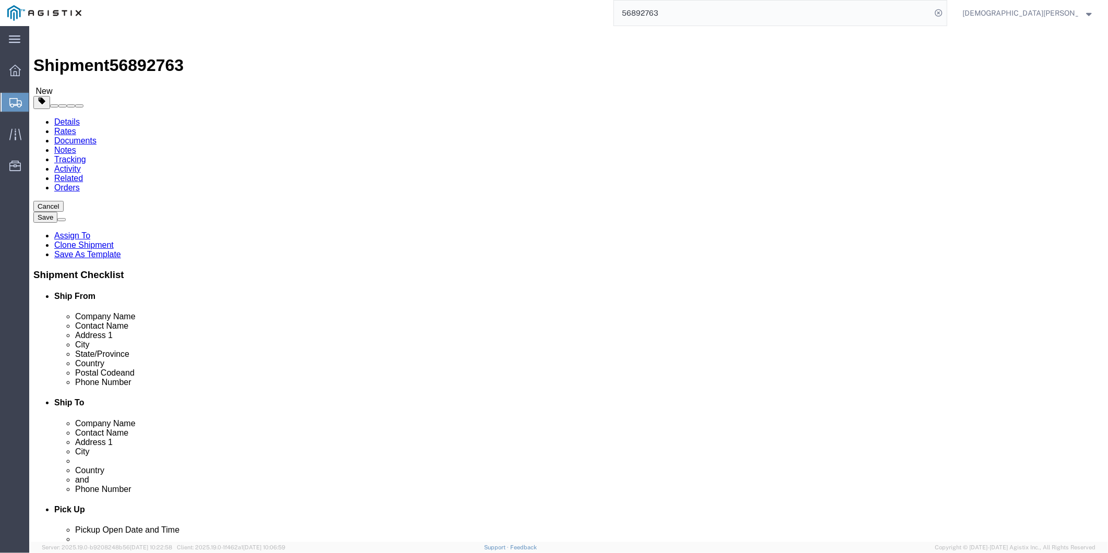
click icon
click dd "1500.00 USD"
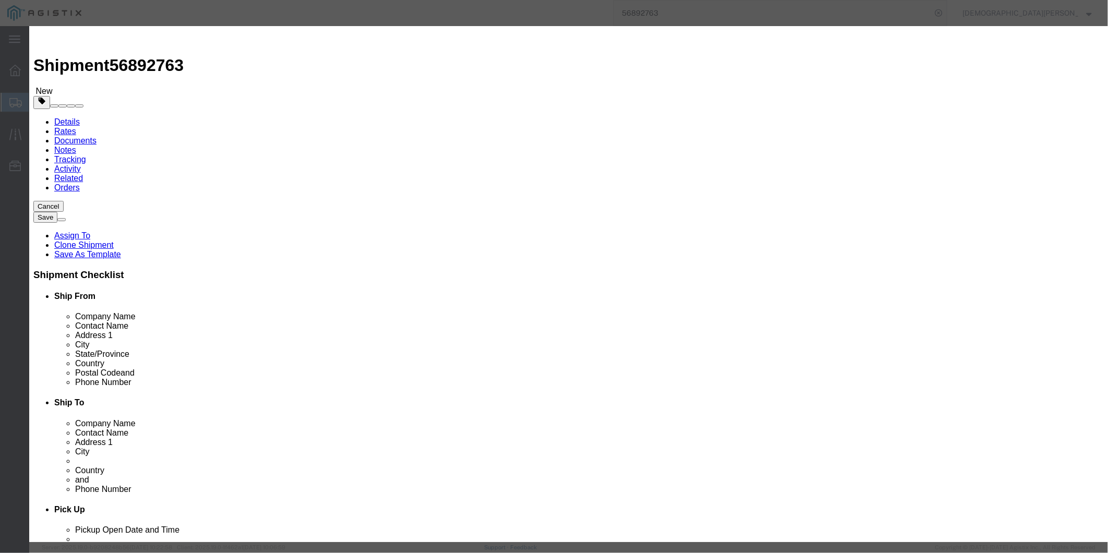
checkbox input "true"
drag, startPoint x: 358, startPoint y: 77, endPoint x: 671, endPoint y: 80, distance: 312.6
click div "Product Name Laptop: CORP027171/SN: 8NSYMB4 (RITM0243241) Pieces 1.00 Select Ba…"
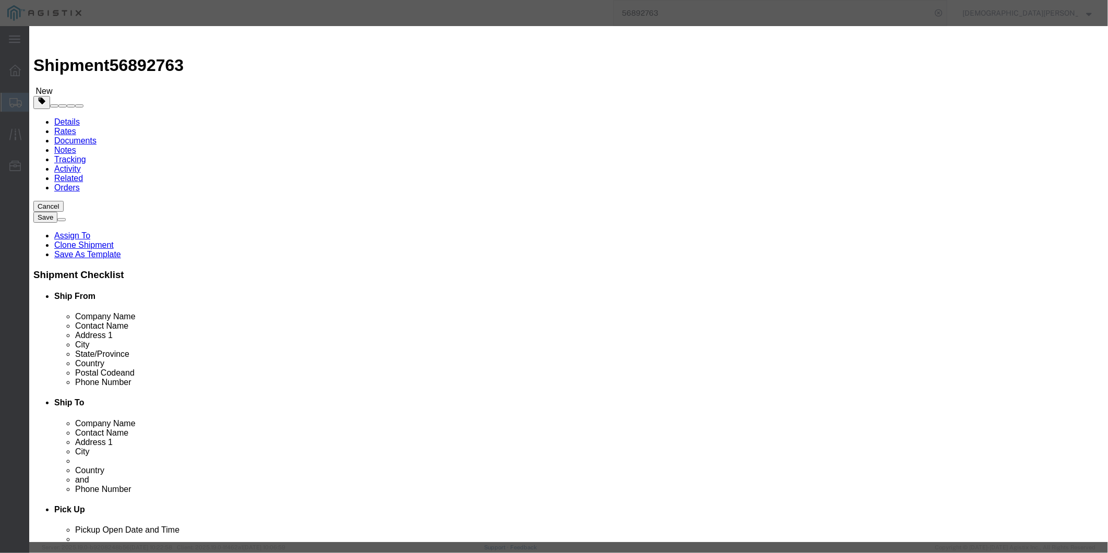
click button "button"
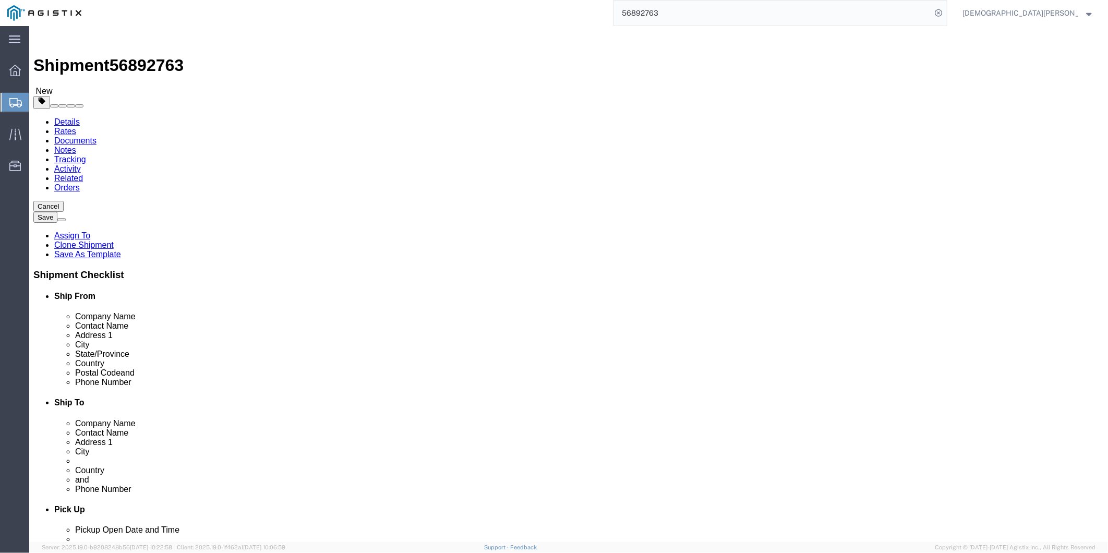
click div "Pieces: 1.00 Each Total value: 1500.00 USD"
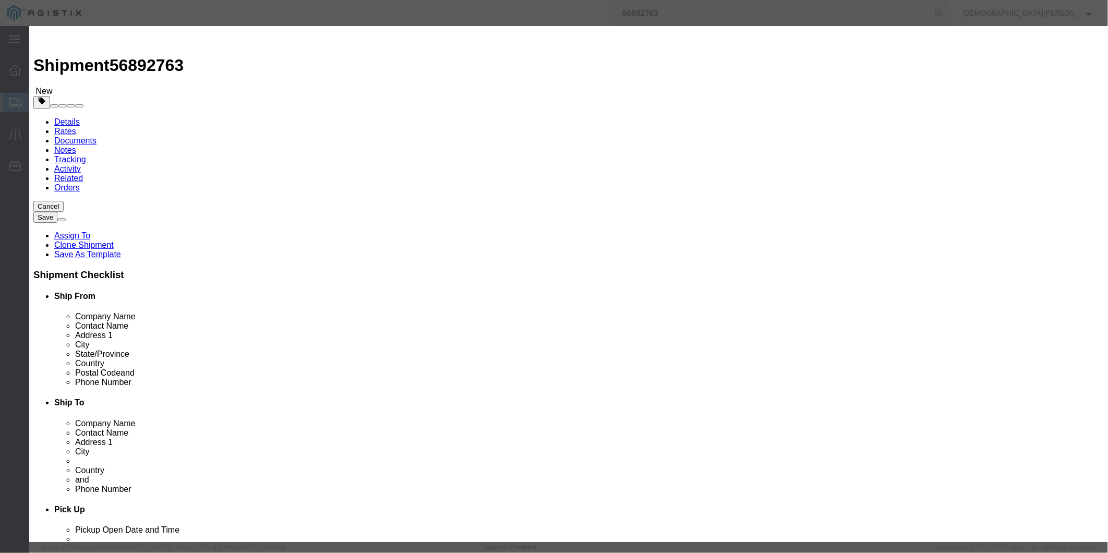
checkbox input "true"
click button "Close"
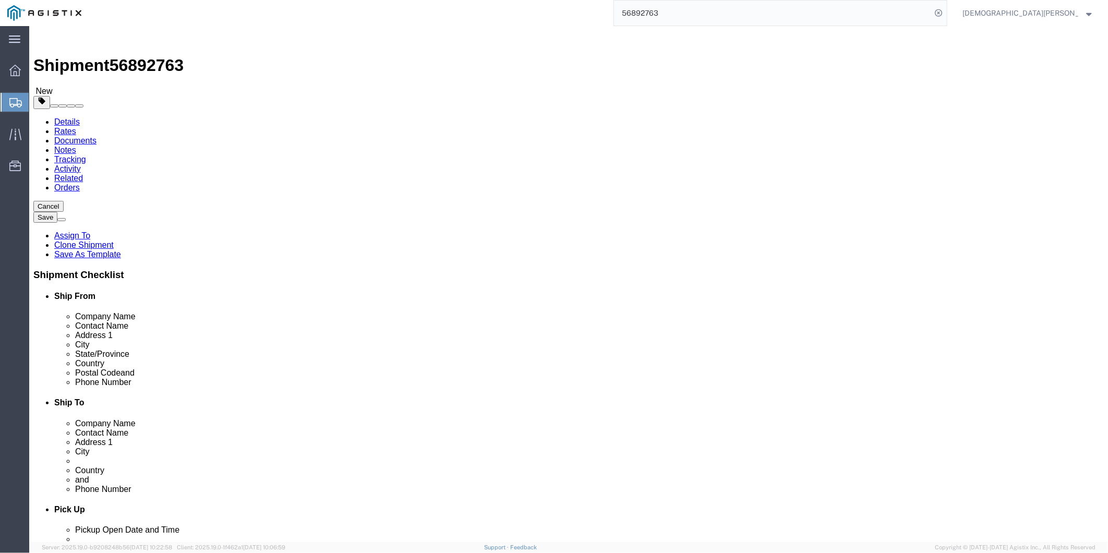
click icon
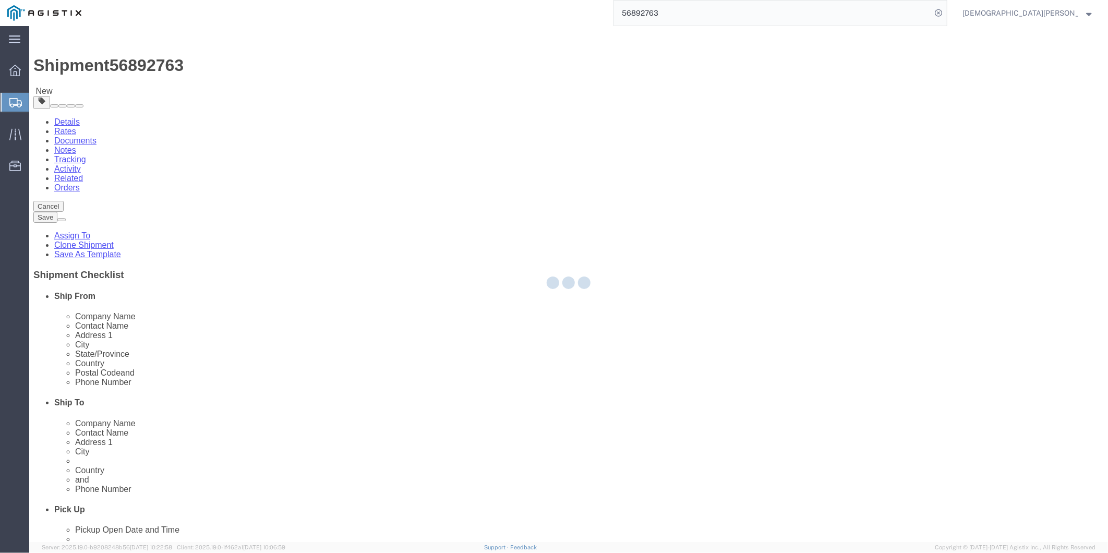
select select
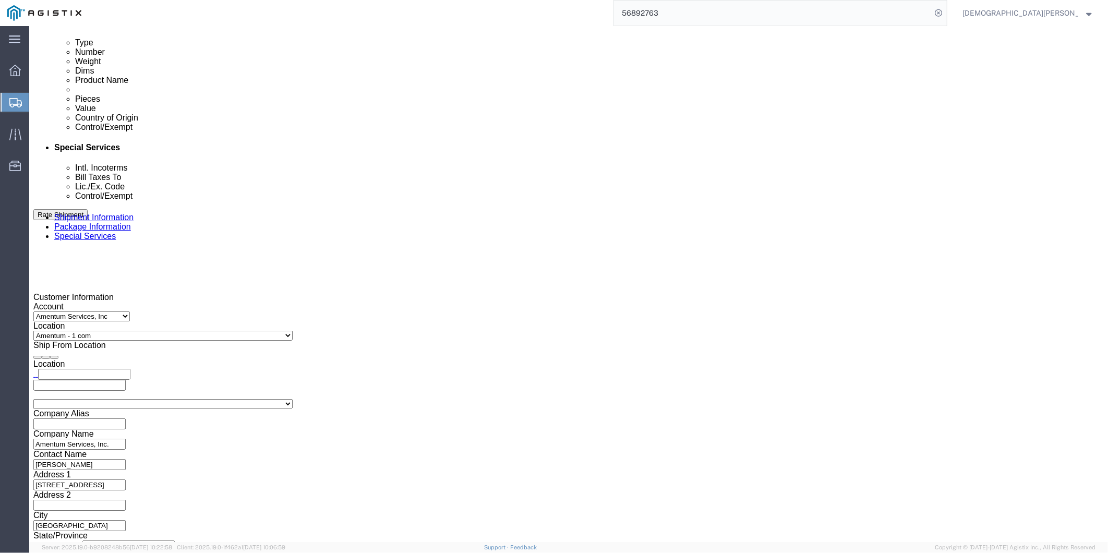
scroll to position [638, 0]
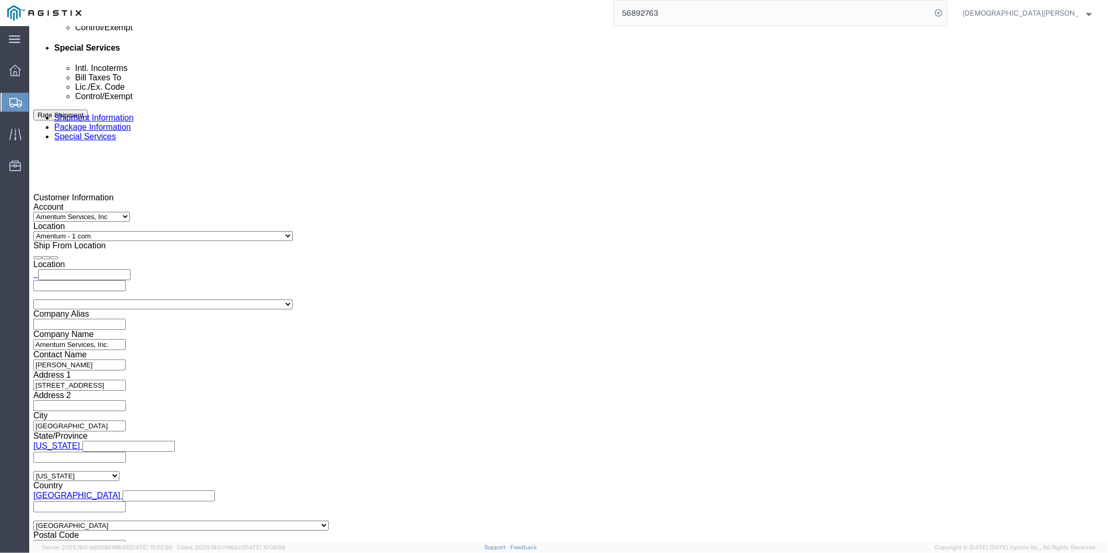
click input "text"
paste input "X20250922810907"
type input "X20250922810907"
click link "Documents"
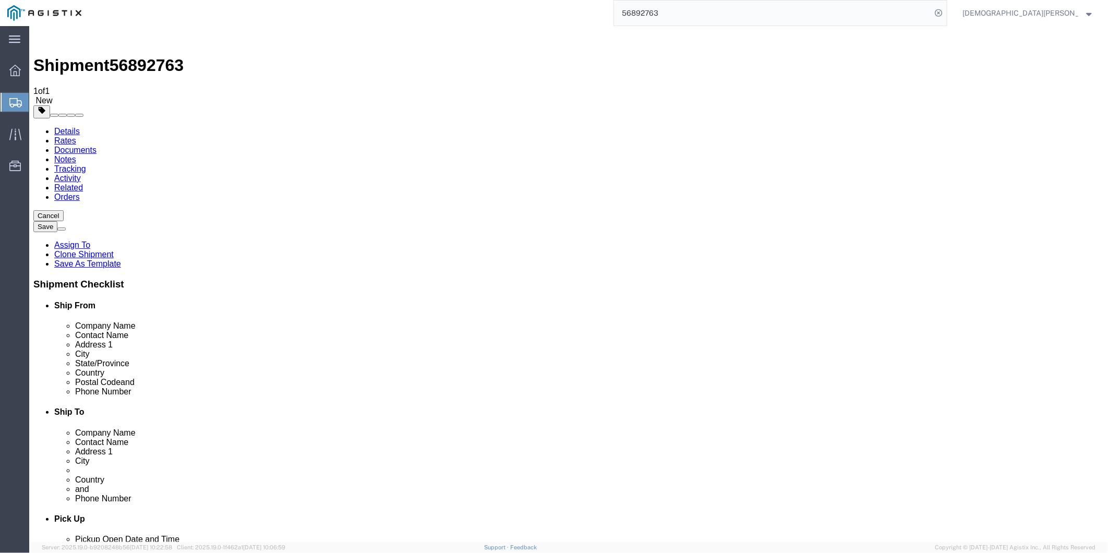
click at [90, 240] on link "Assign To" at bounding box center [72, 244] width 36 height 9
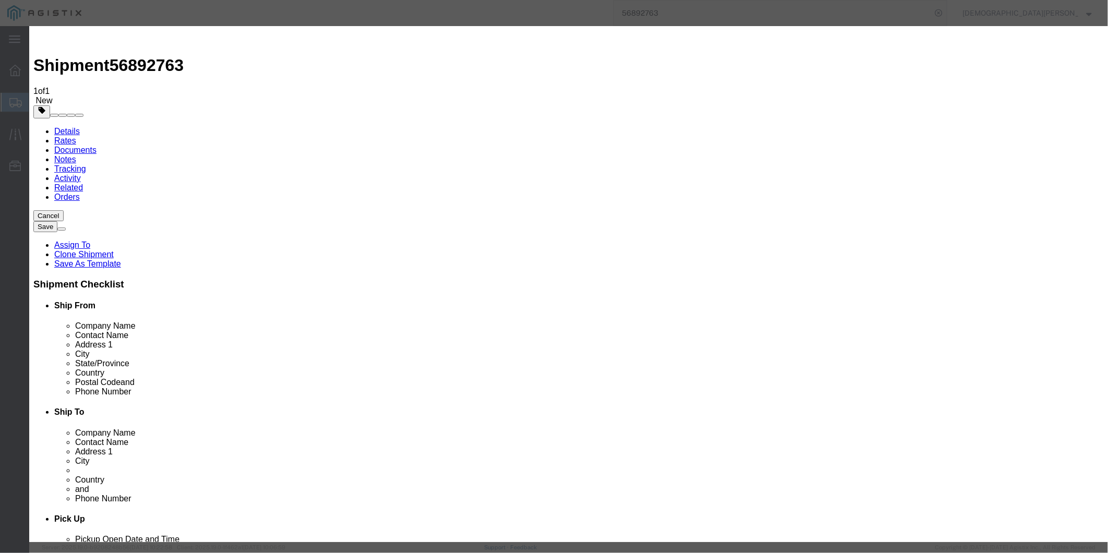
select select "101678"
select select
drag, startPoint x: 562, startPoint y: 104, endPoint x: 553, endPoint y: 104, distance: 8.4
type input "tmsupp"
select select "51622"
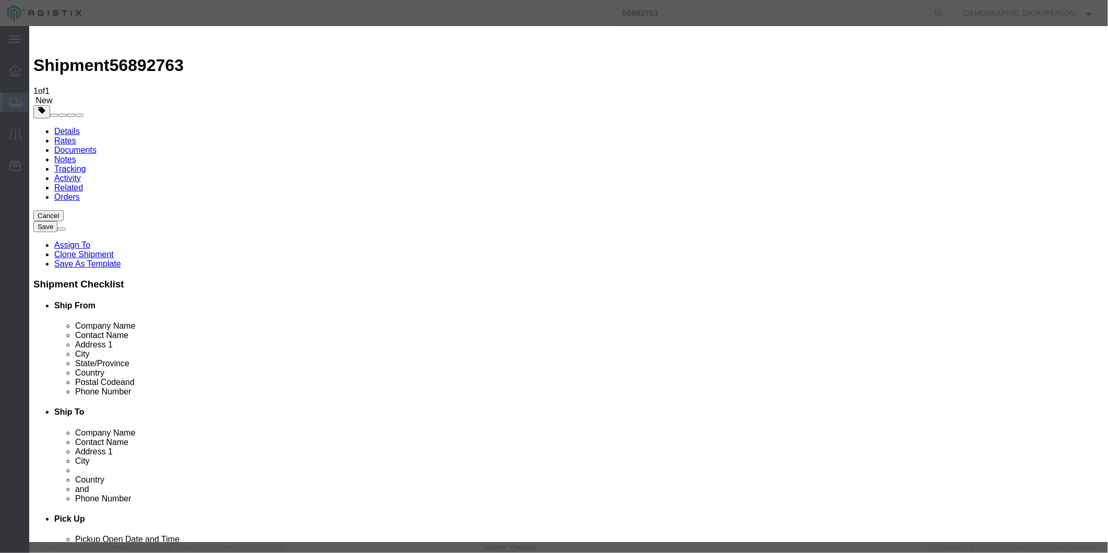
paste textarea "ITN: X20250922810907"
type textarea "ITN: X20250922810907"
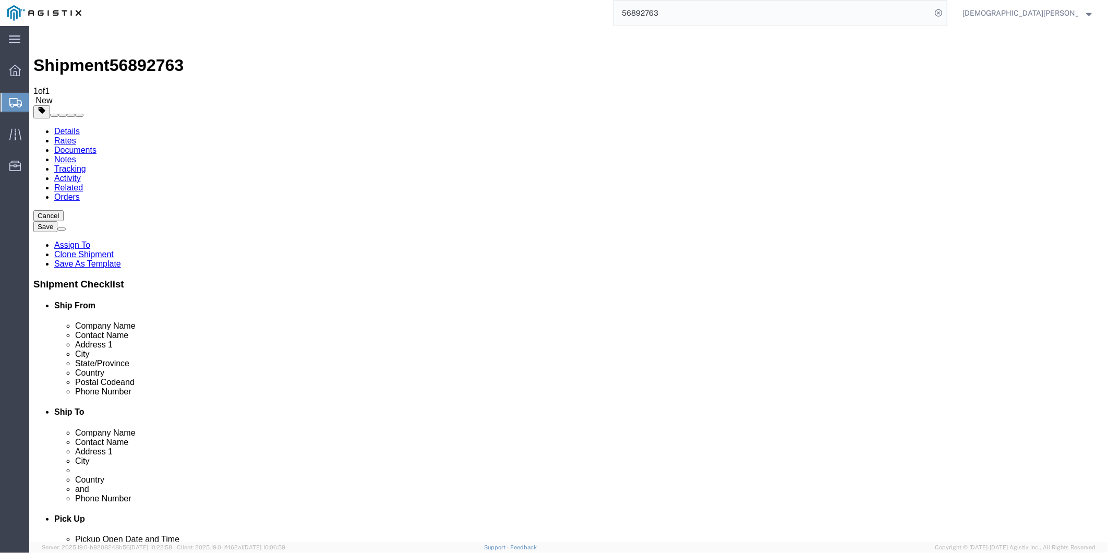
click at [763, 13] on input "56892763" at bounding box center [772, 13] width 317 height 25
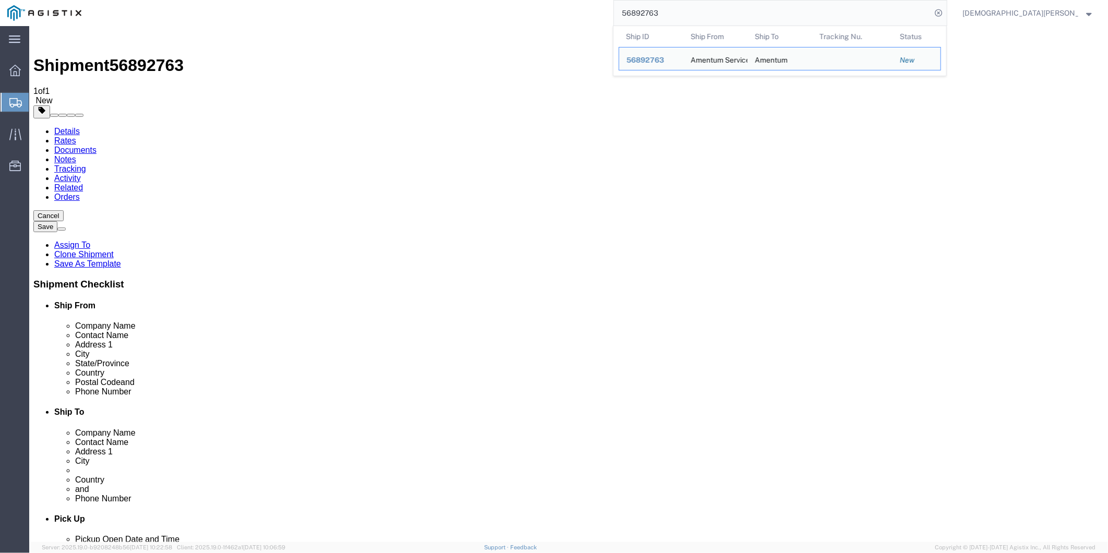
drag, startPoint x: 749, startPoint y: 10, endPoint x: 416, endPoint y: 2, distance: 333.1
click at [435, 4] on div "56892763 Ship ID Ship From Ship To Tracking Nu. Status Ship ID 56892763 Ship Fr…" at bounding box center [518, 13] width 859 height 26
paste input "520"
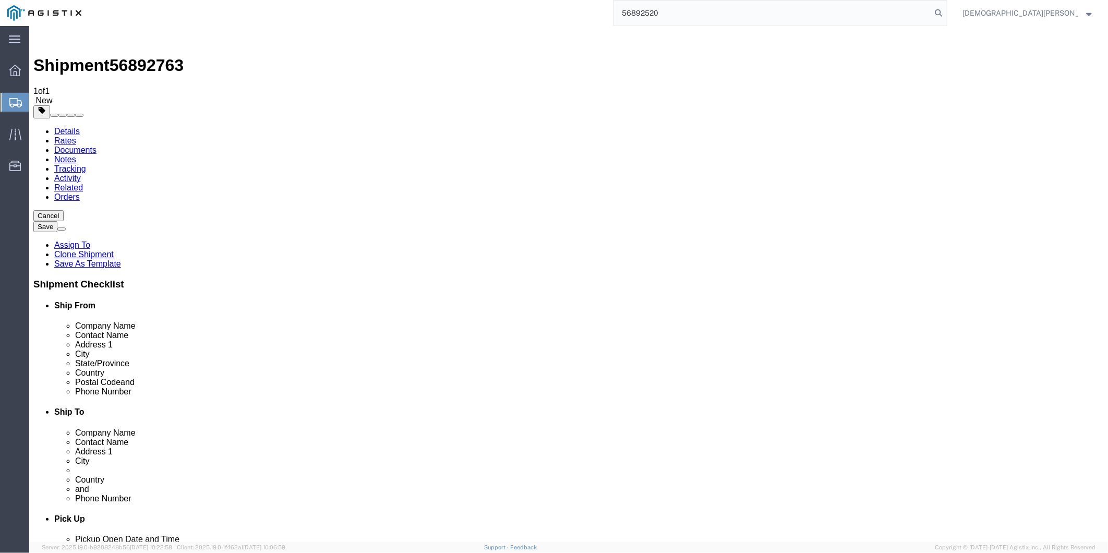
type input "56892520"
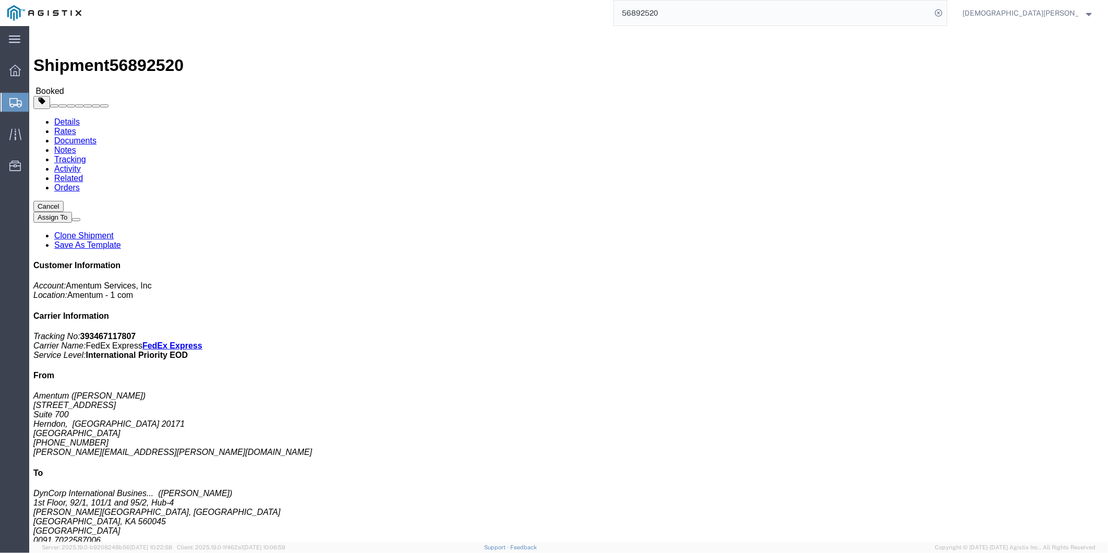
click link "Documents"
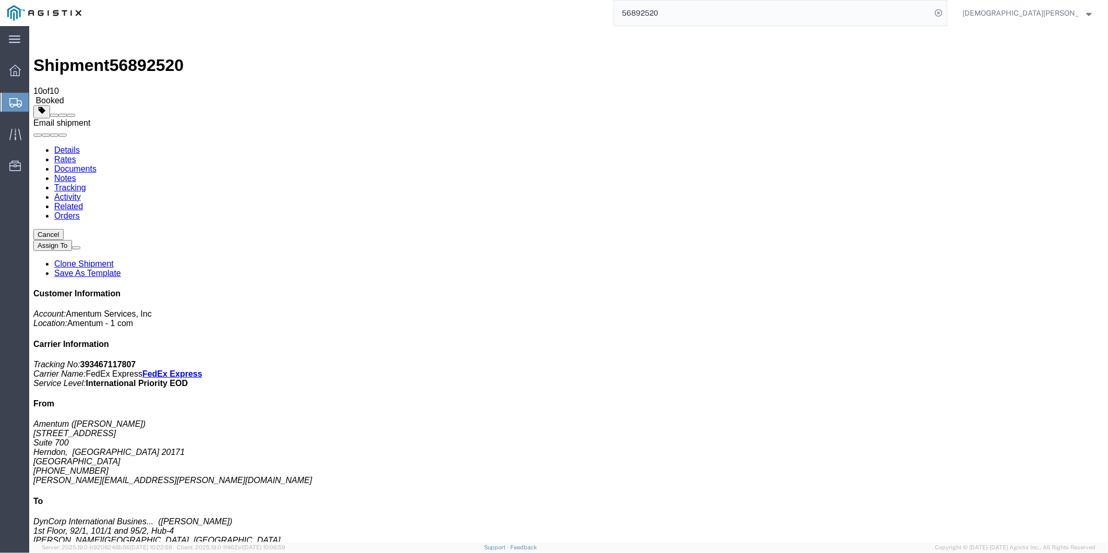
click at [70, 115] on span at bounding box center [70, 115] width 0 height 0
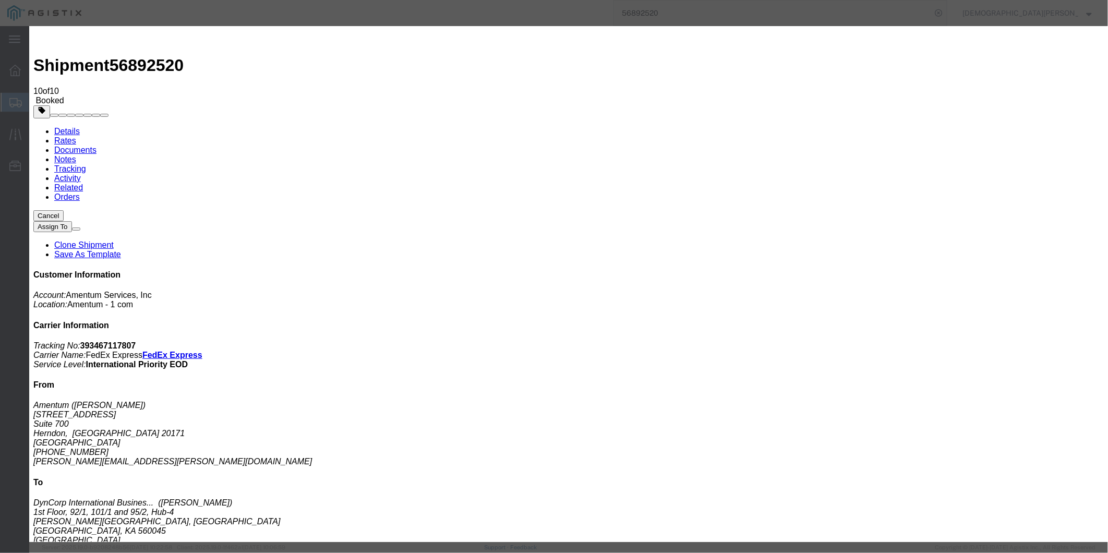
checkbox input "true"
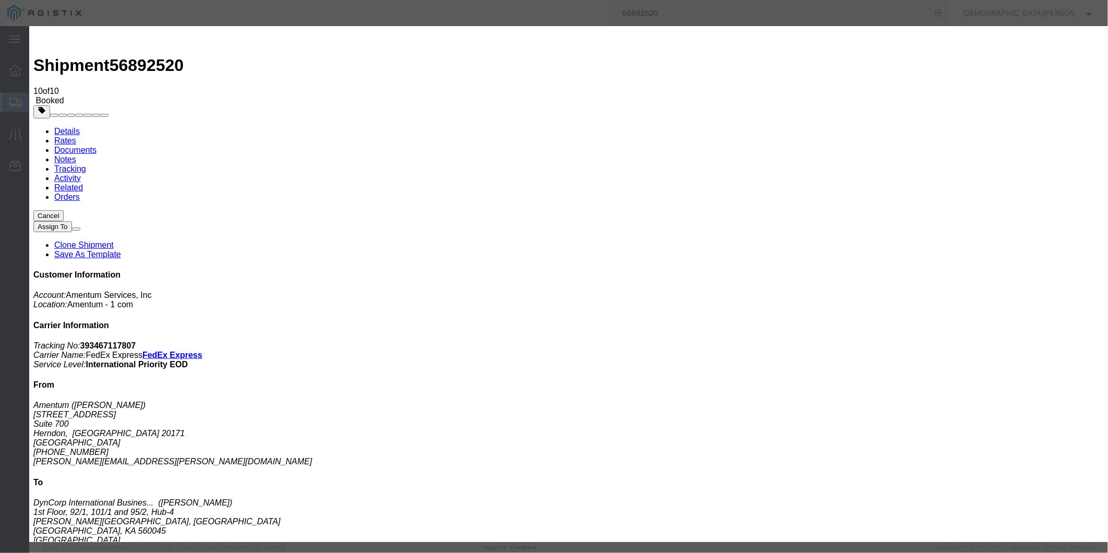
checkbox input "true"
type input "[EMAIL_ADDRESS][DOMAIN_NAME]"
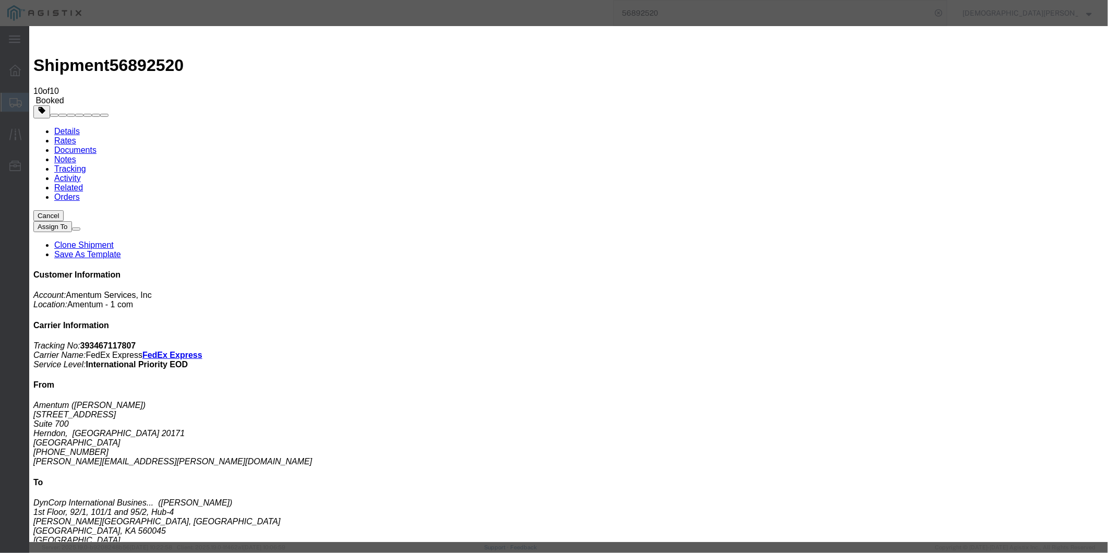
type textarea "AES ONLY FILE"
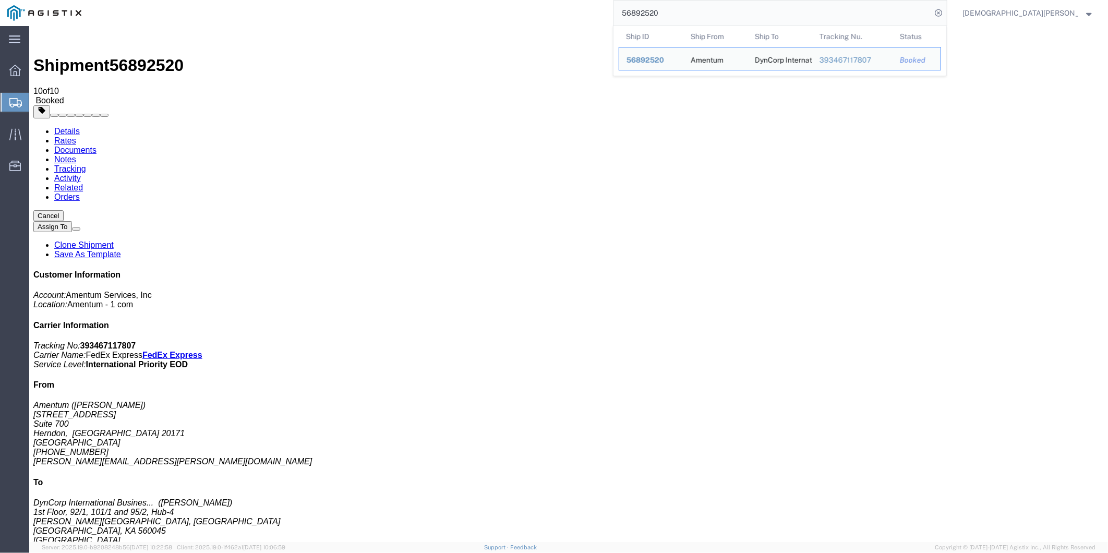
click at [750, 14] on input "56892520" at bounding box center [772, 13] width 317 height 25
drag, startPoint x: 749, startPoint y: 14, endPoint x: 574, endPoint y: 3, distance: 175.2
click at [597, 8] on div "56892520 Ship ID Ship From Ship To Tracking Nu. Status Ship ID 56892520 Ship Fr…" at bounding box center [518, 13] width 859 height 26
paste input "763"
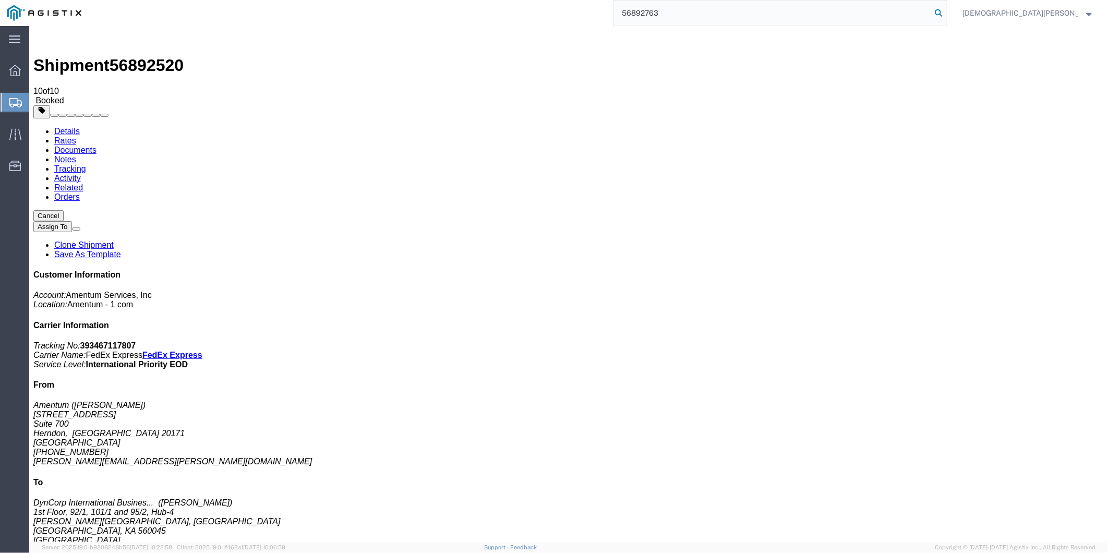
type input "56892763"
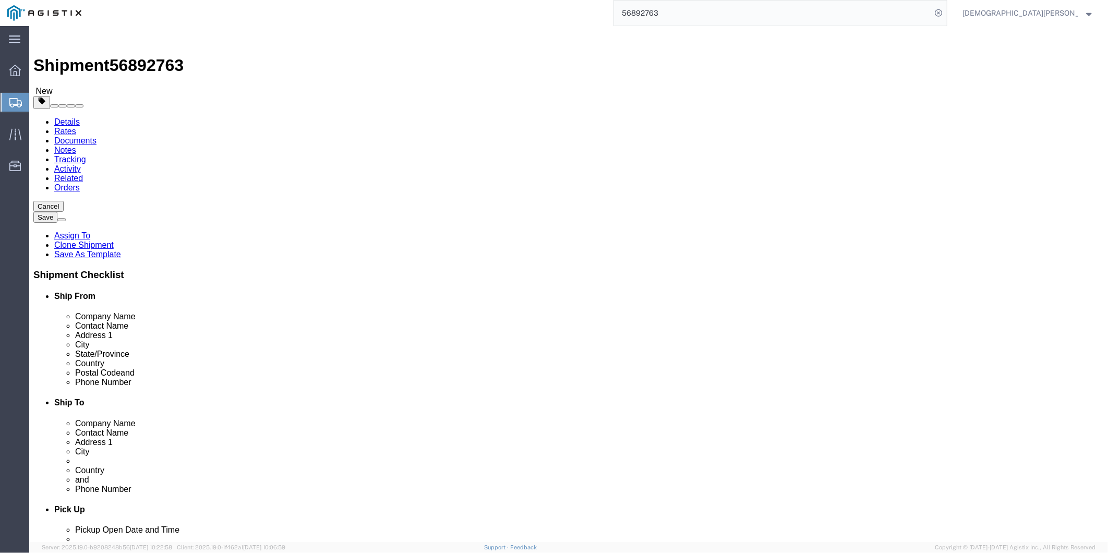
click link "Documents"
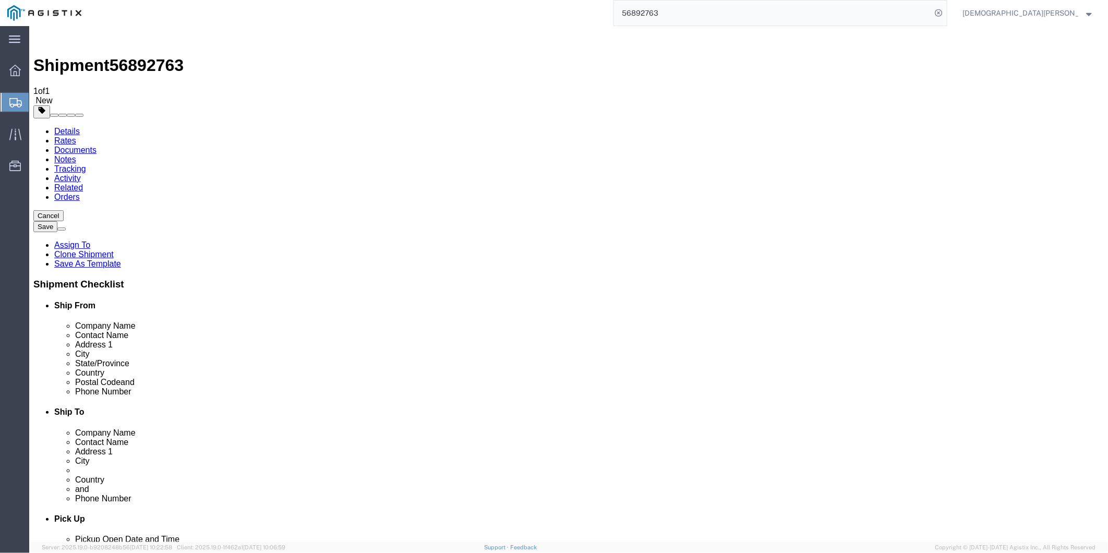
click at [96, 145] on link "Documents" at bounding box center [75, 149] width 42 height 9
click at [737, 19] on input "56892763" at bounding box center [772, 13] width 317 height 25
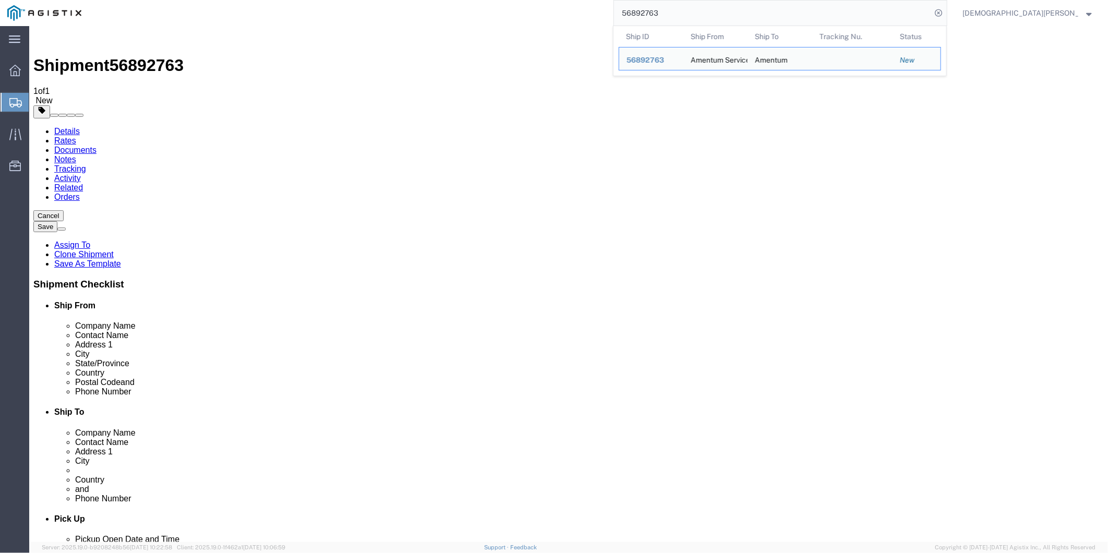
drag, startPoint x: 737, startPoint y: 19, endPoint x: 547, endPoint y: -2, distance: 191.6
click at [547, 0] on html "main_menu Created with Sketch. Collapse Menu Overview Shipments Shipment Manage…" at bounding box center [554, 276] width 1108 height 553
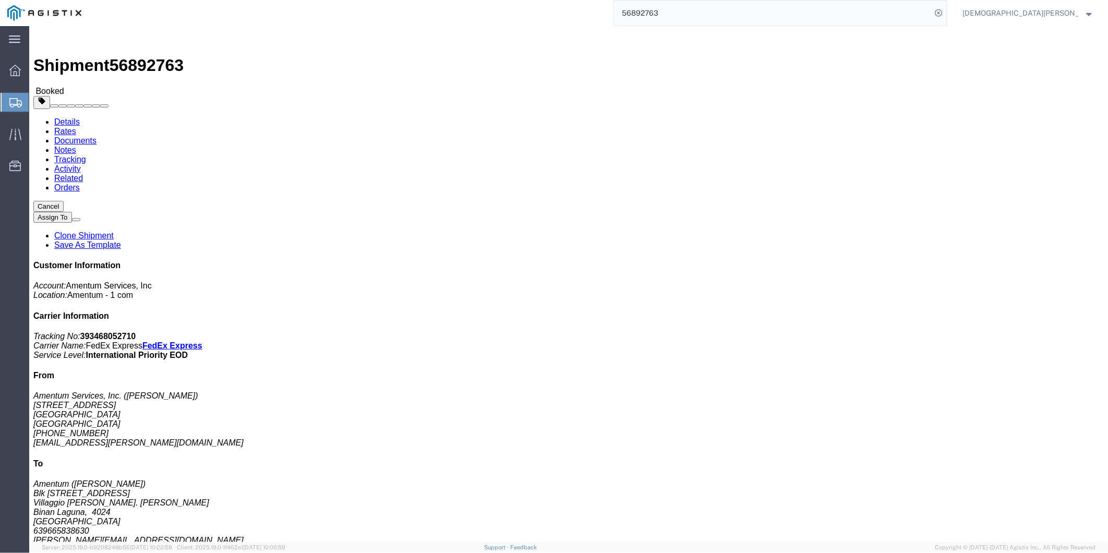
click link "Documents"
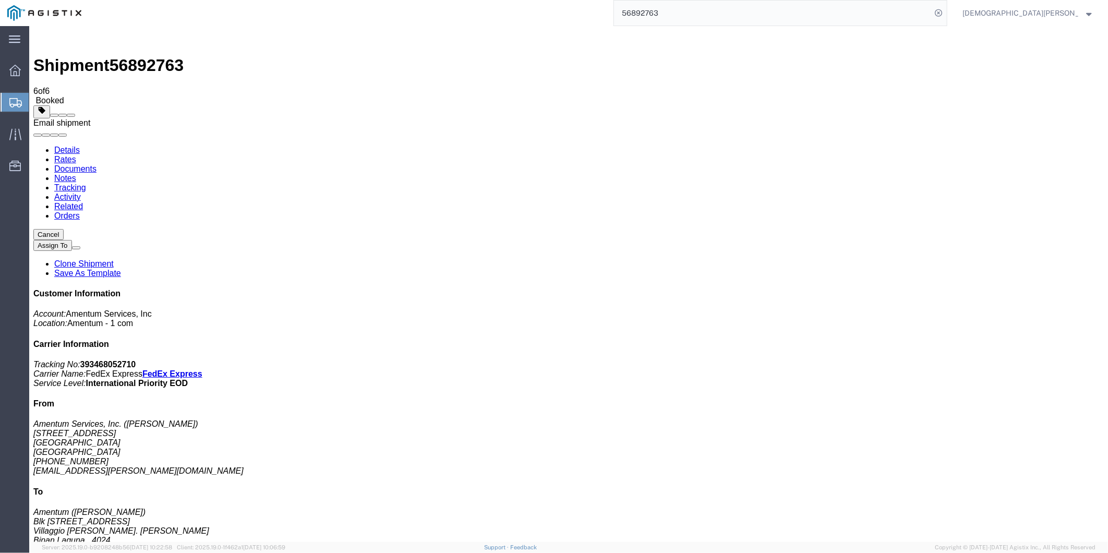
click at [70, 115] on span at bounding box center [70, 115] width 0 height 0
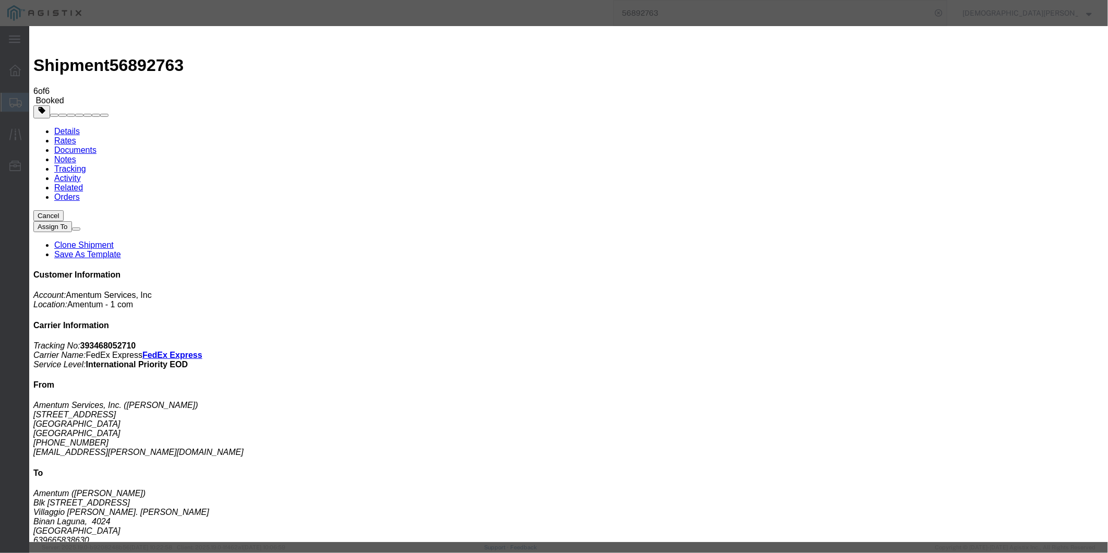
checkbox input "true"
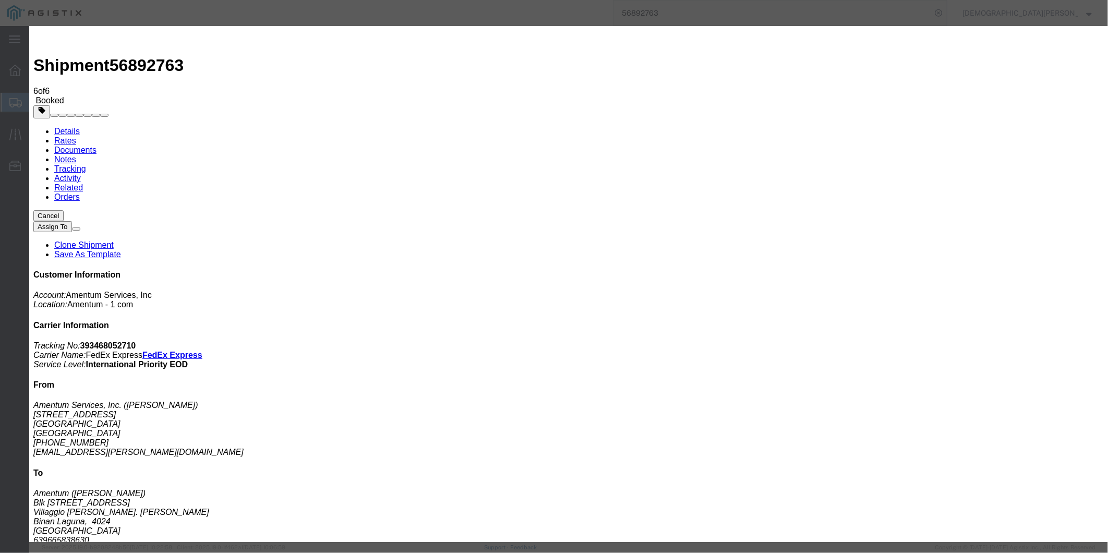
checkbox input "true"
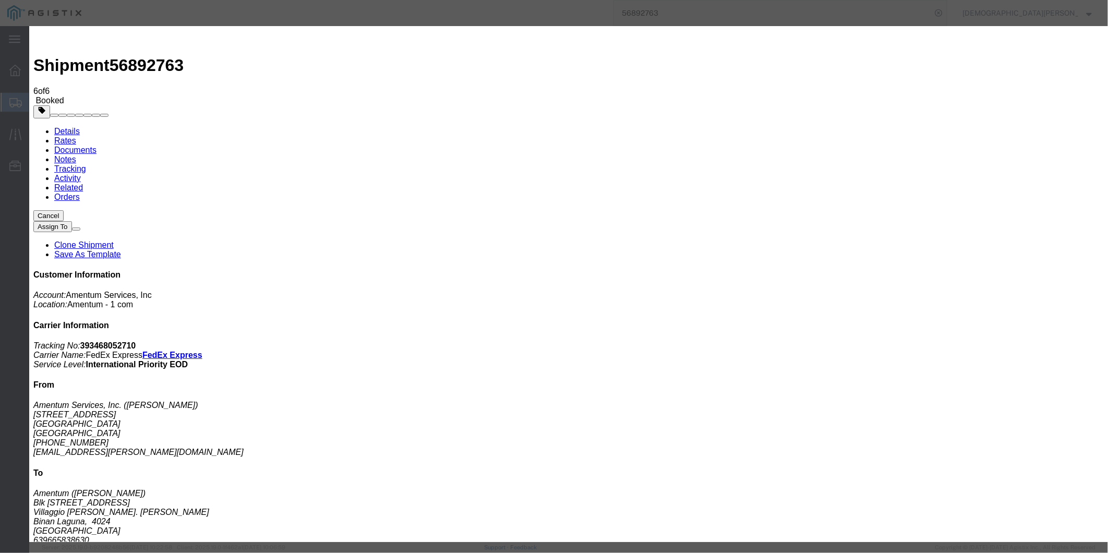
checkbox input "true"
type input "[EMAIL_ADDRESS][DOMAIN_NAME]"
type textarea "AES ONLY FILE"
